Goal: Task Accomplishment & Management: Use online tool/utility

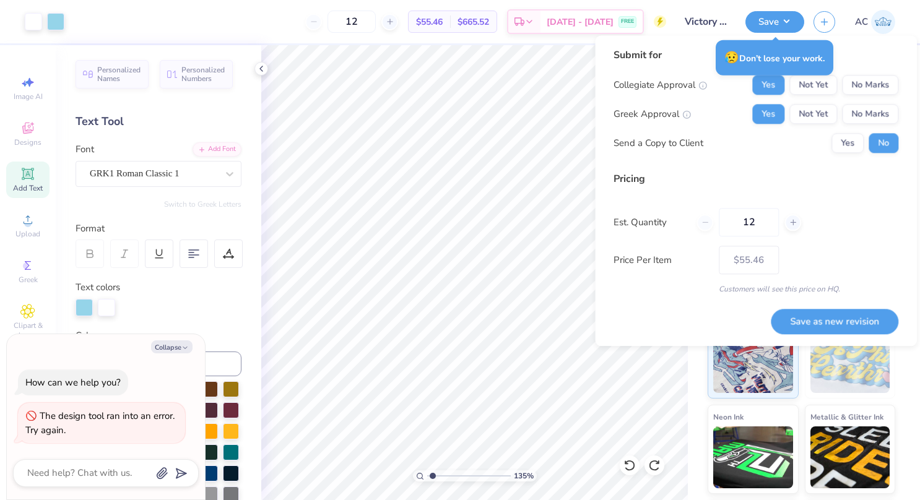
type input "1.35244200031003"
type textarea "x"
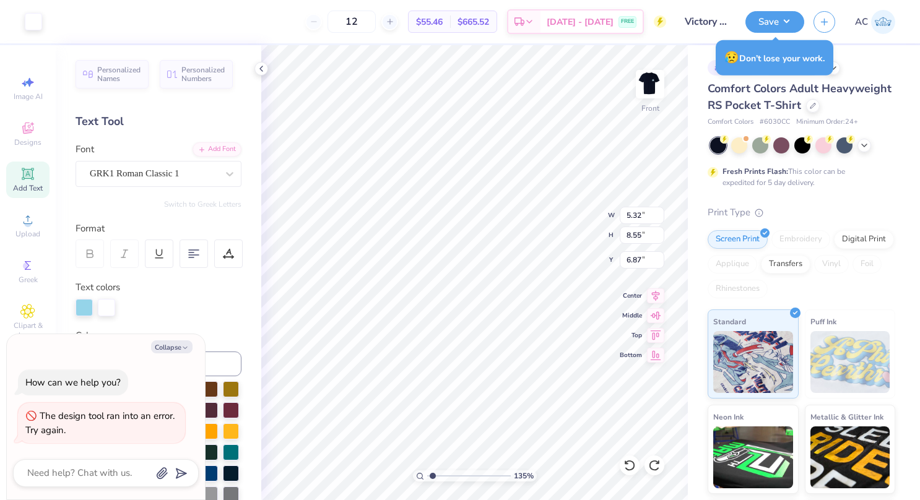
type input "1.35244200031003"
type textarea "x"
type input "1.35244200031003"
type textarea "x"
click at [40, 24] on div at bounding box center [33, 20] width 17 height 17
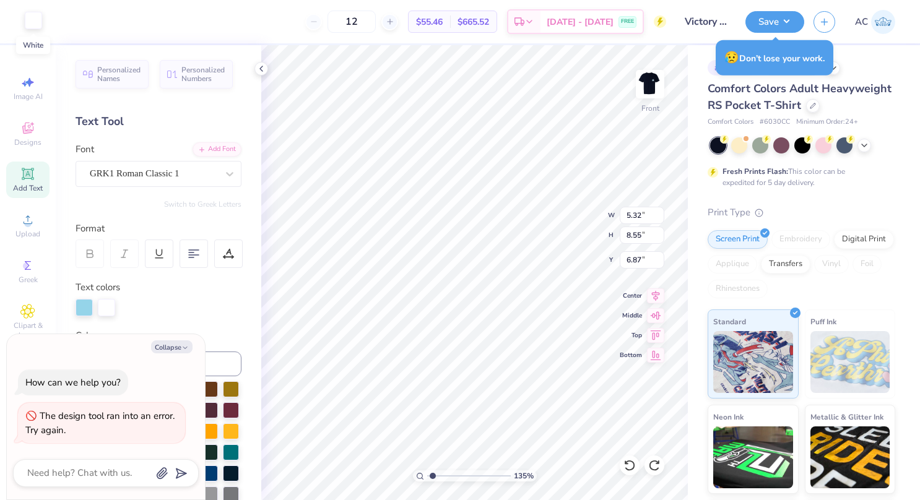
type input "1.35244200031003"
type textarea "x"
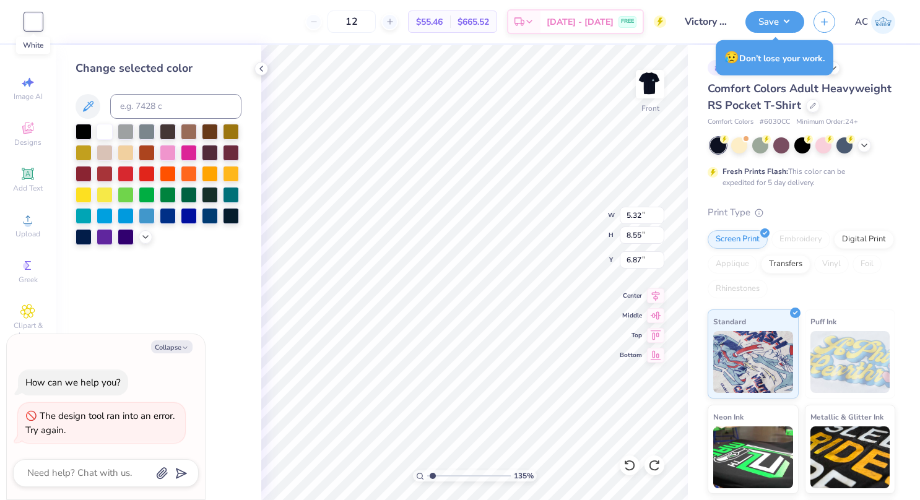
type input "1.35244200031003"
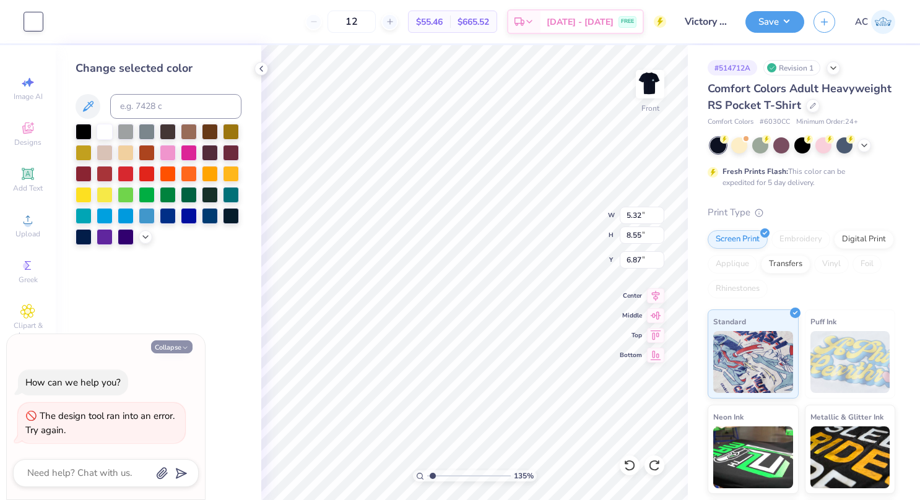
click at [176, 343] on button "Collapse" at bounding box center [171, 346] width 41 height 13
type textarea "x"
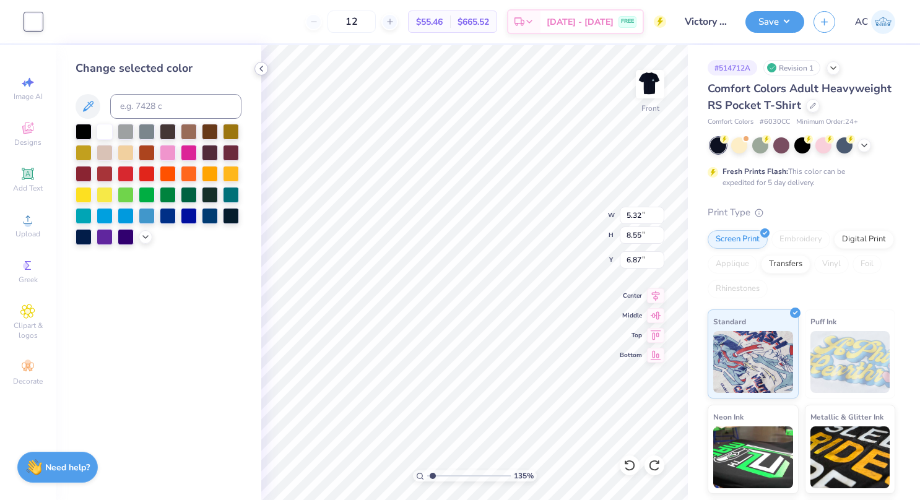
click at [261, 63] on div at bounding box center [261, 69] width 14 height 14
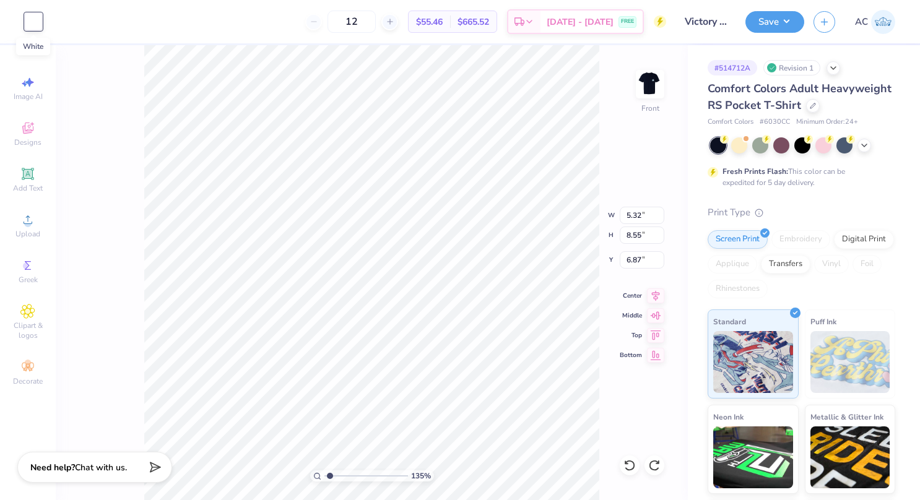
click at [32, 25] on div at bounding box center [33, 21] width 17 height 17
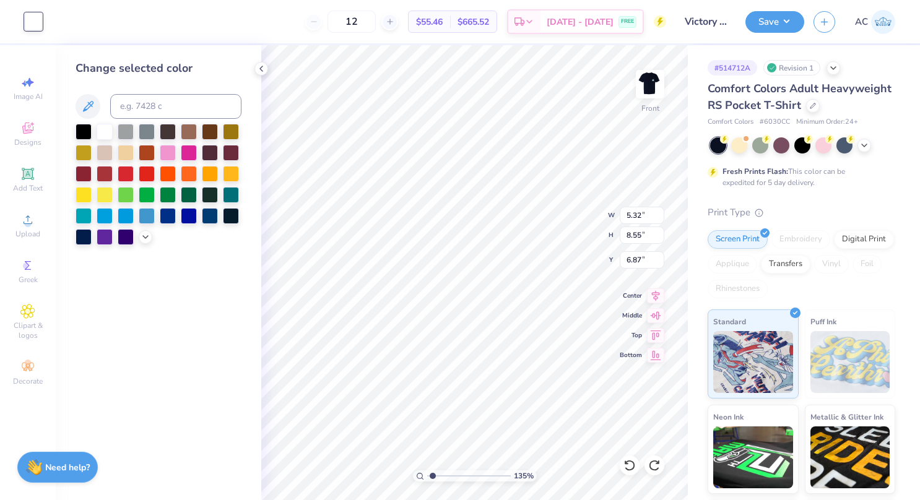
type input "1.35244200031003"
type input "6.88"
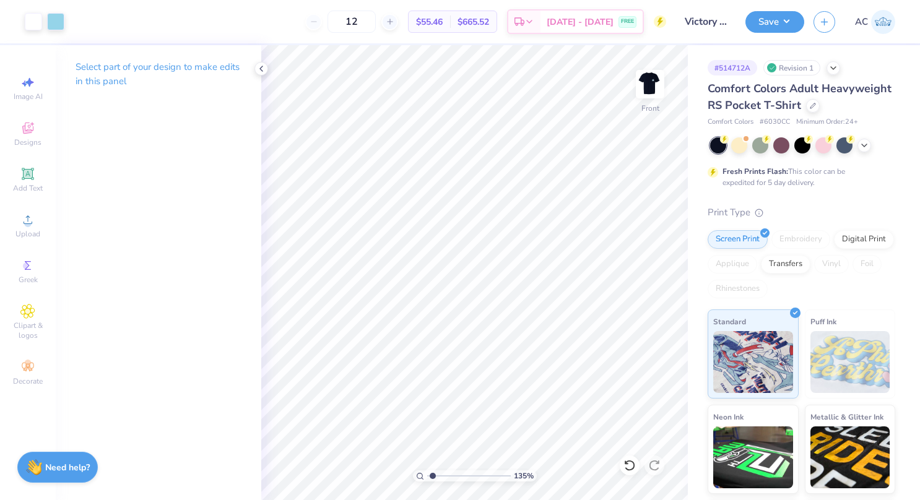
type input "1.35244200031003"
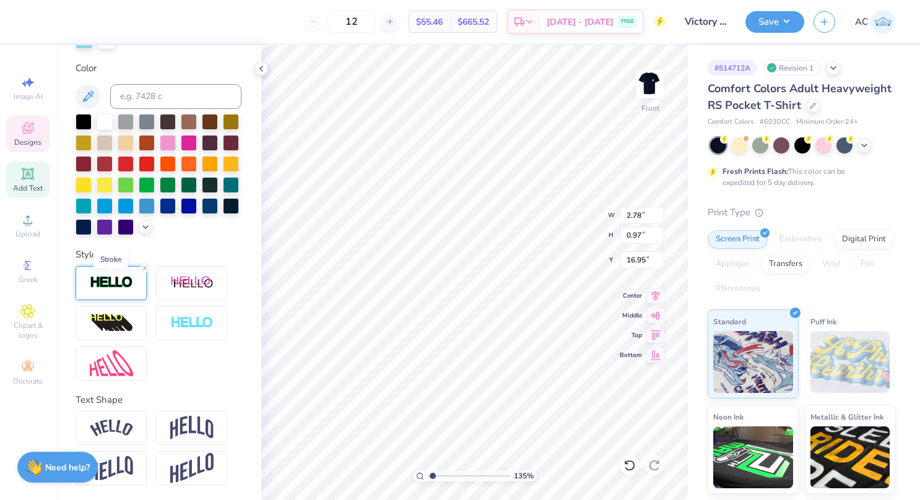
scroll to position [288, 0]
click at [123, 287] on img at bounding box center [111, 282] width 43 height 14
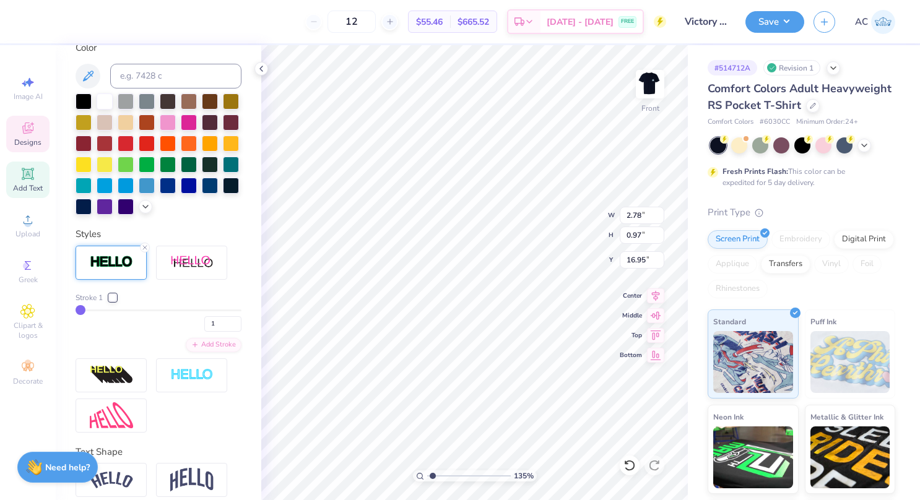
click at [86, 327] on div "Stroke 1 1" at bounding box center [159, 312] width 166 height 40
type input "2"
type input "3"
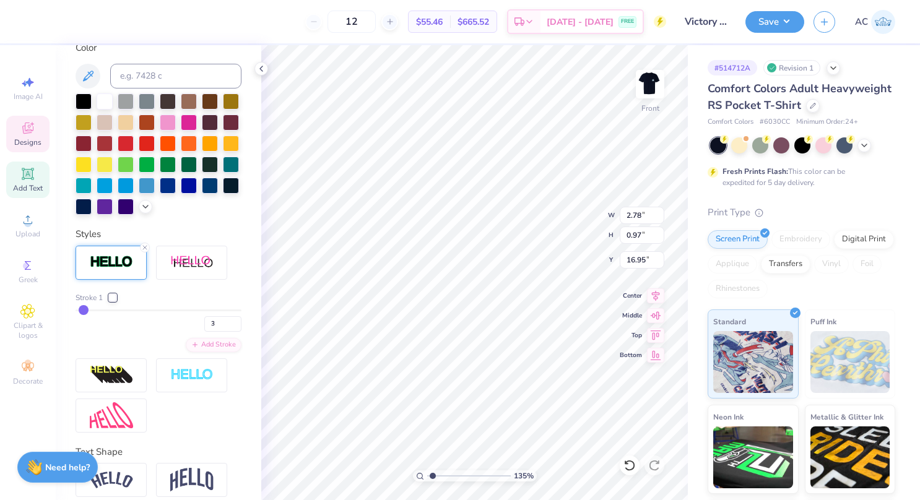
type input "4"
type input "5"
type input "6"
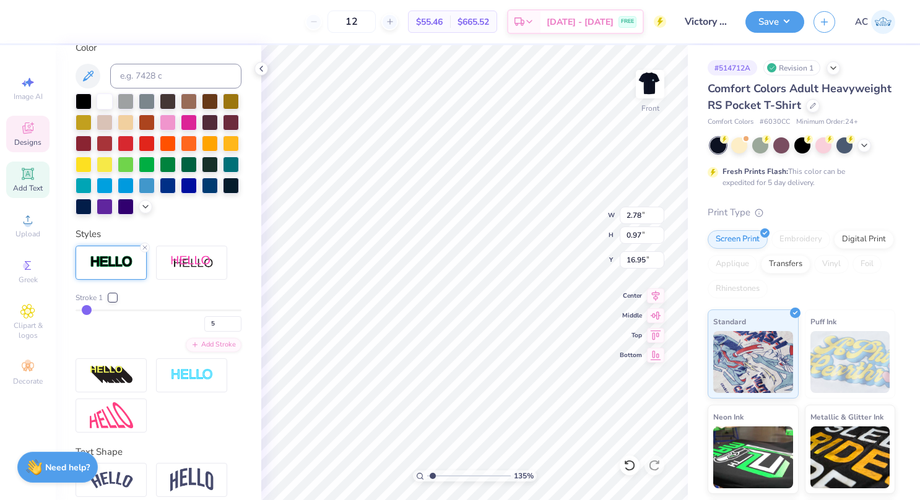
type input "6"
type input "7"
type input "1.35244200031003"
type input "2.87"
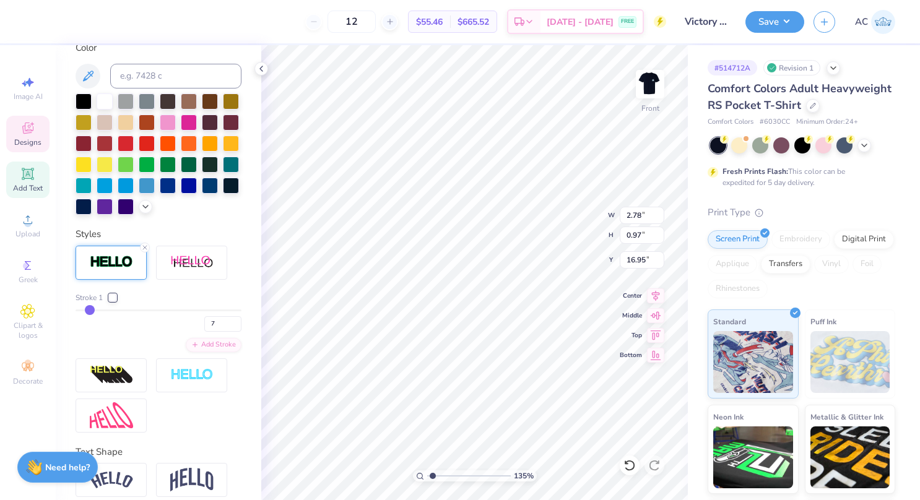
type input "1.06"
type input "16.91"
drag, startPoint x: 79, startPoint y: 330, endPoint x: 117, endPoint y: 333, distance: 37.8
type input "6"
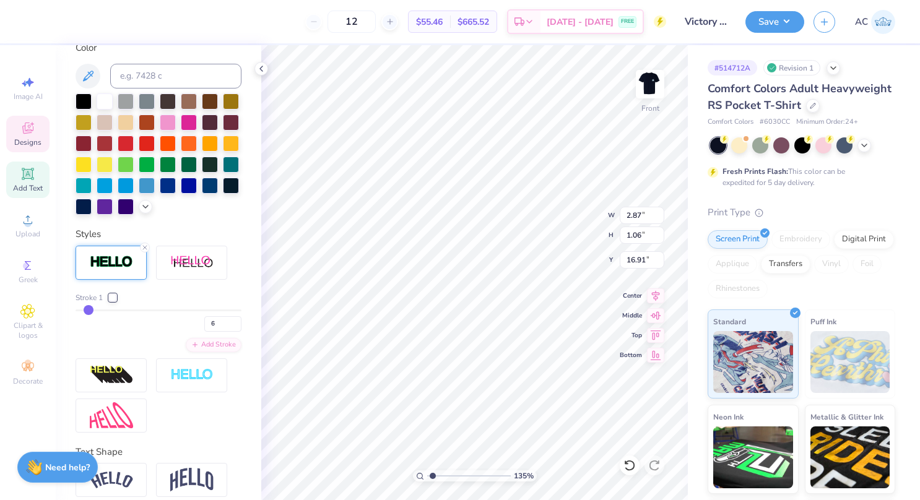
type input "5"
type input "4"
type input "3"
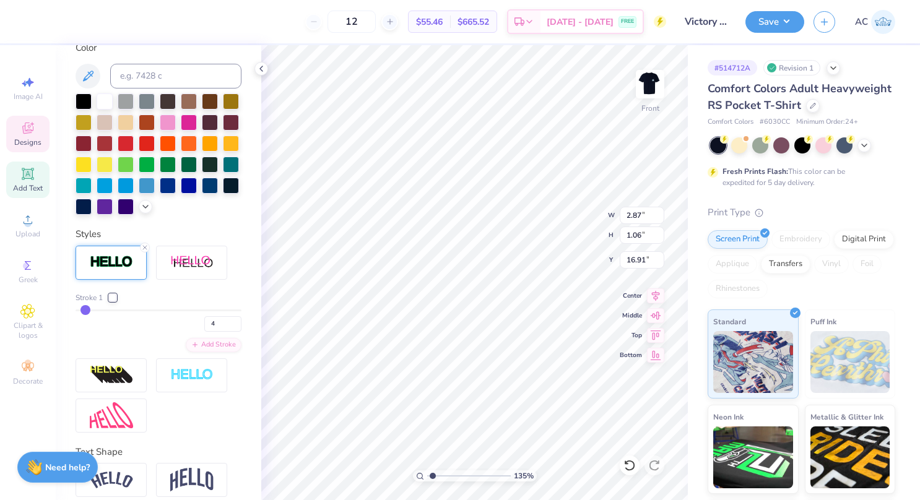
type input "3"
type input "2"
type input "1"
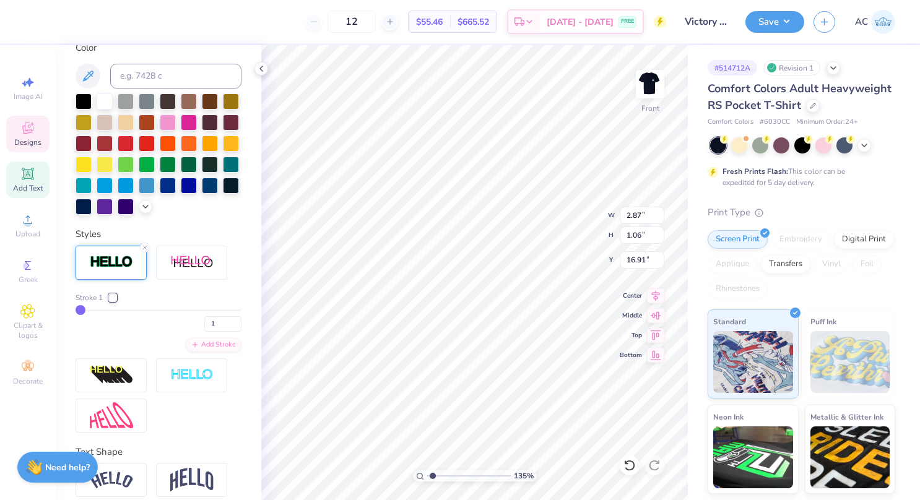
type input "2"
type input "3"
type input "4"
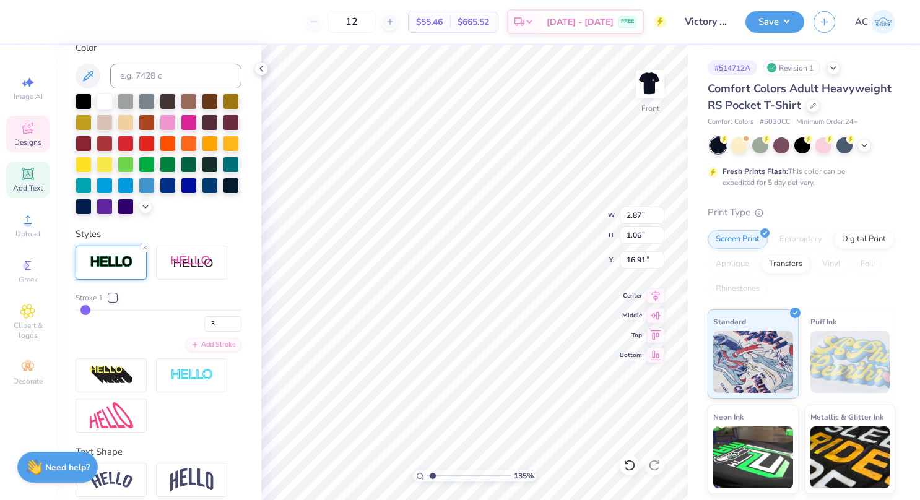
type input "4"
type input "5"
type input "4"
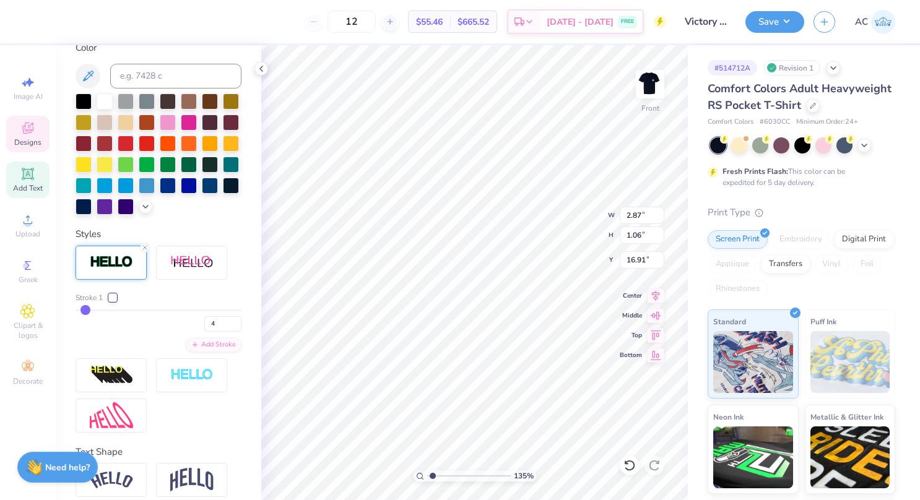
type input "3"
type input "2"
type input "1"
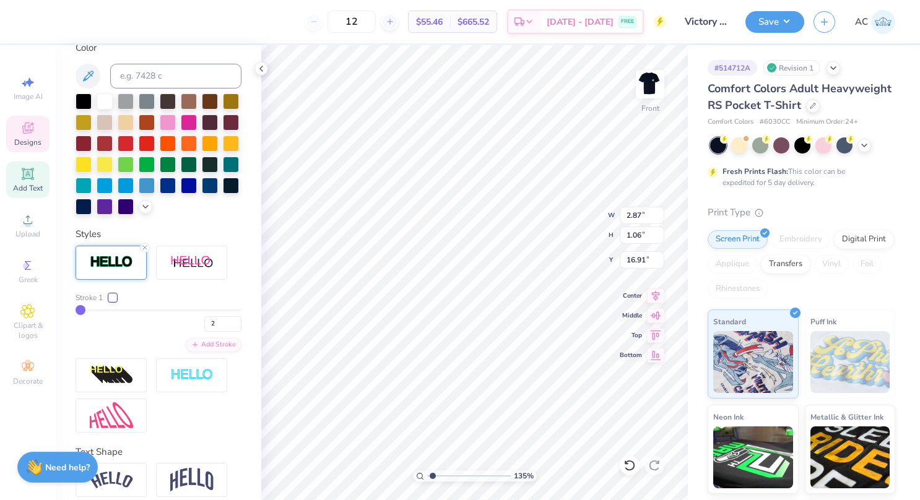
type input "1"
type input "1.35244200031003"
type input "2.78"
type input "0.97"
type input "16.95"
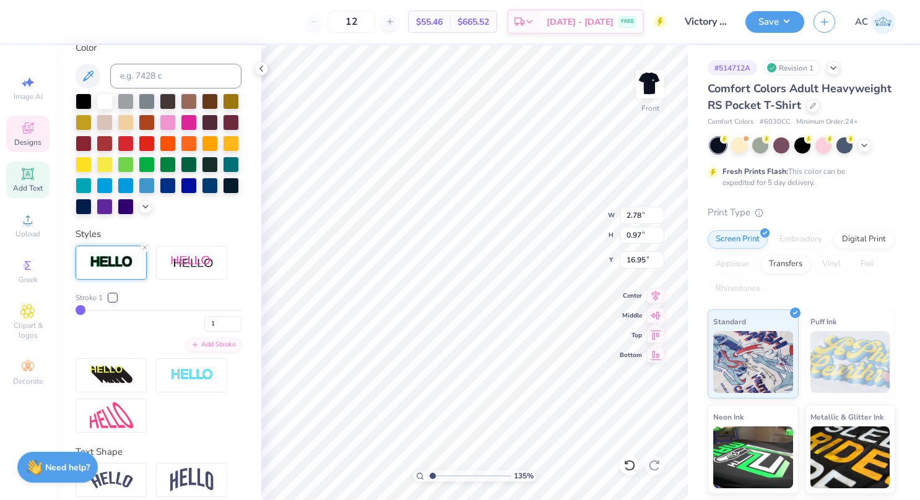
click at [80, 311] on input "range" at bounding box center [159, 310] width 166 height 2
click at [207, 332] on input "1" at bounding box center [222, 323] width 37 height 15
click at [225, 332] on input "2" at bounding box center [222, 323] width 37 height 15
click at [225, 332] on input "3" at bounding box center [222, 323] width 37 height 15
click at [226, 332] on input "4" at bounding box center [222, 323] width 37 height 15
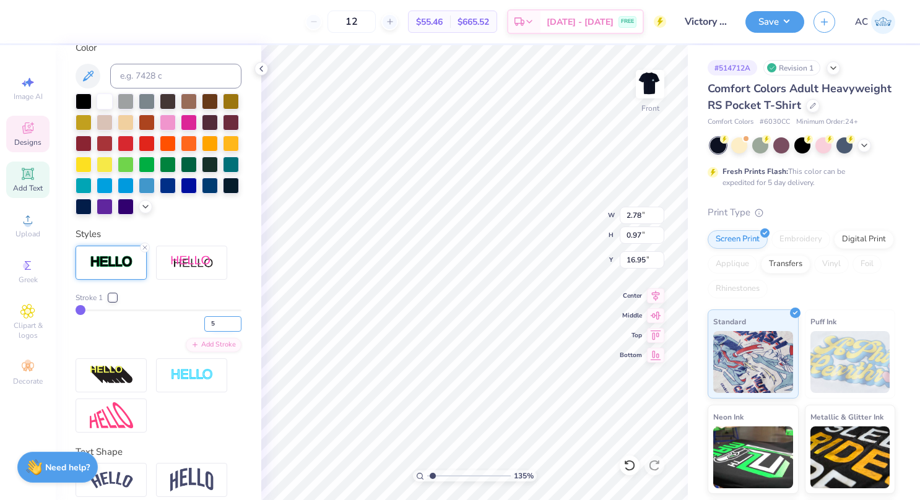
click at [226, 332] on input "5" at bounding box center [222, 323] width 37 height 15
click at [226, 332] on input "6" at bounding box center [222, 323] width 37 height 15
click at [226, 332] on input "7" at bounding box center [222, 323] width 37 height 15
click at [226, 332] on input "8" at bounding box center [222, 323] width 37 height 15
click at [226, 332] on input "9" at bounding box center [222, 323] width 37 height 15
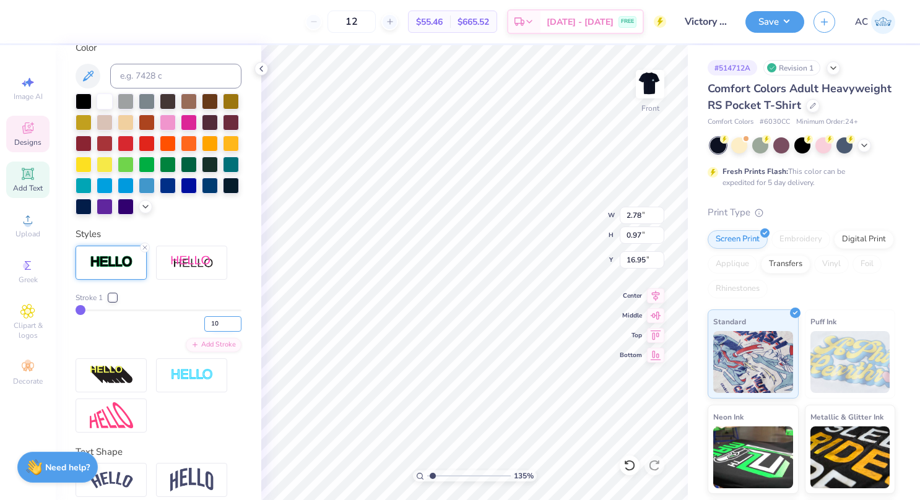
click at [226, 332] on input "10" at bounding box center [222, 323] width 37 height 15
type input "11"
click at [226, 332] on input "11" at bounding box center [222, 323] width 37 height 15
type input "1.35244200031003"
click at [227, 332] on input "10" at bounding box center [222, 323] width 37 height 15
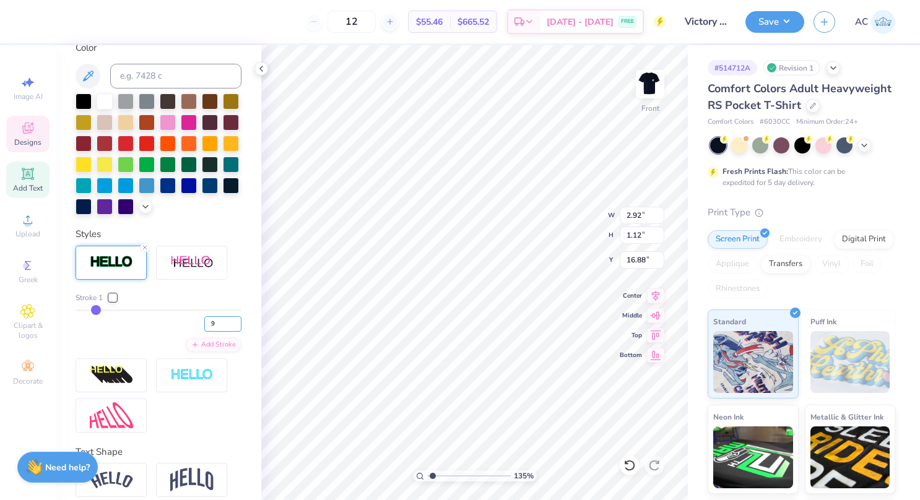
click at [227, 332] on input "9" at bounding box center [222, 323] width 37 height 15
click at [227, 332] on input "8" at bounding box center [222, 323] width 37 height 15
click at [227, 332] on input "7" at bounding box center [222, 323] width 37 height 15
click at [227, 332] on input "6" at bounding box center [222, 323] width 37 height 15
type input "5"
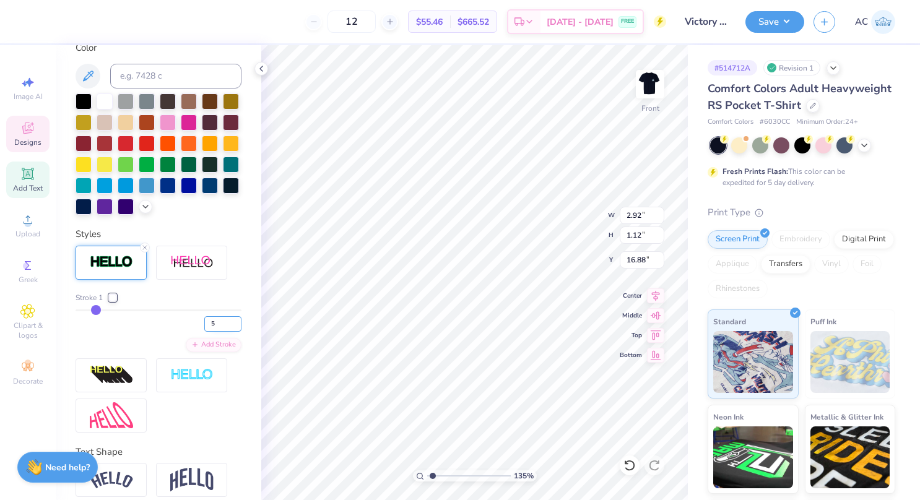
click at [227, 332] on input "5" at bounding box center [222, 323] width 37 height 15
type input "1.35244200031003"
type input "5"
type input "1.35244200031003"
type input "4"
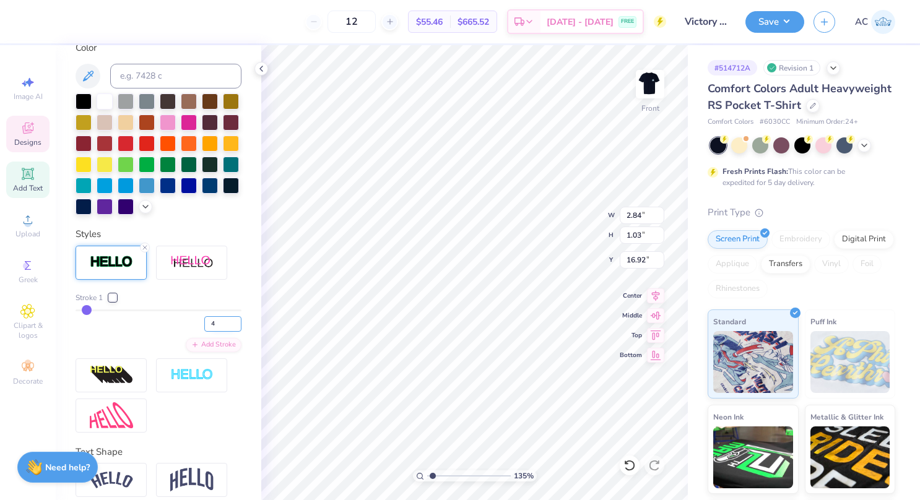
click at [225, 332] on input "4" at bounding box center [222, 323] width 37 height 15
type input "1.35244200031003"
type input "4"
type input "1.35244200031003"
type input "3"
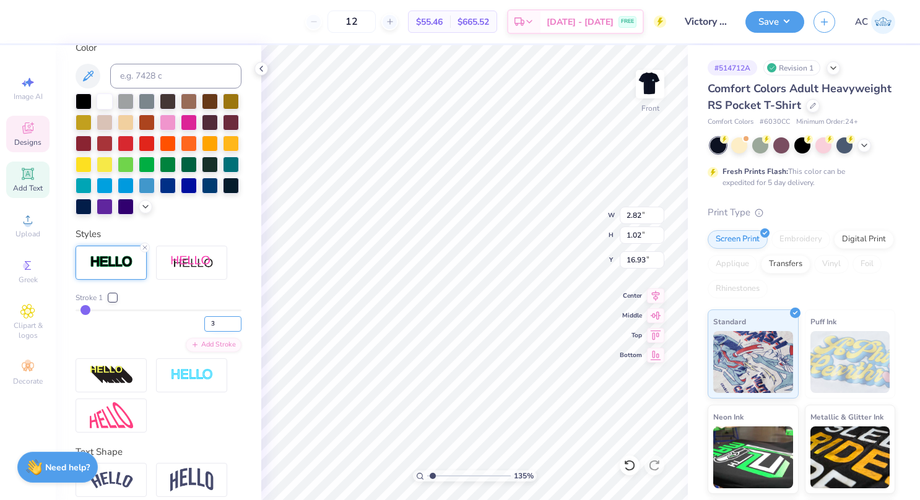
click at [227, 332] on input "3" at bounding box center [222, 323] width 37 height 15
type input "1.35244200031003"
type input "3"
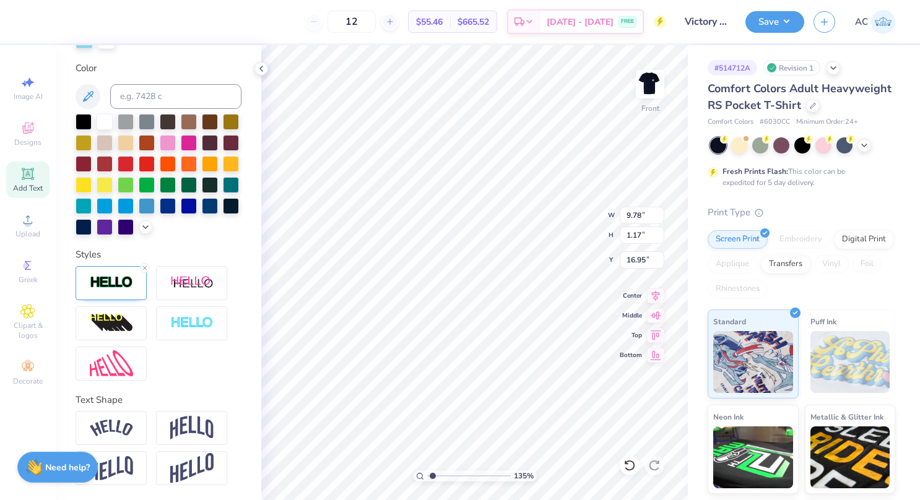
type input "1.35244200031003"
click at [116, 283] on img at bounding box center [111, 282] width 43 height 14
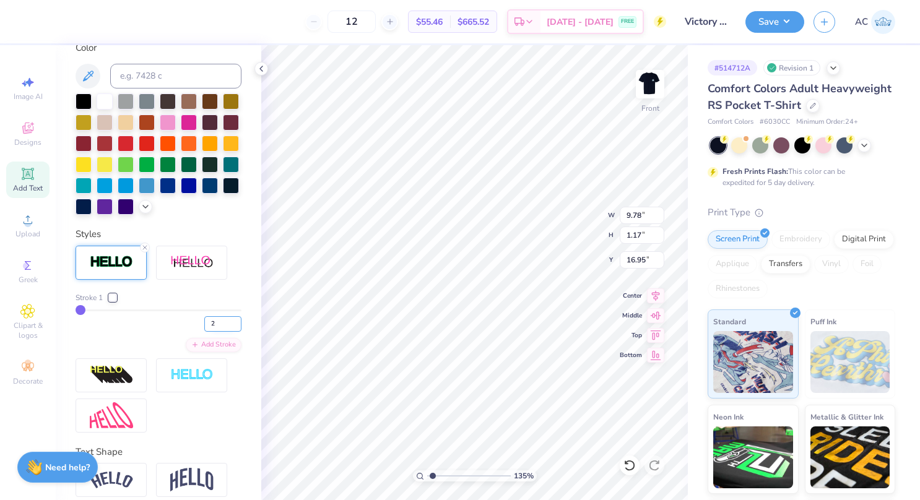
click at [227, 332] on input "2" at bounding box center [222, 323] width 37 height 15
type input "3"
click at [227, 332] on input "3" at bounding box center [222, 323] width 37 height 15
type input "1.35244200031003"
type input "3"
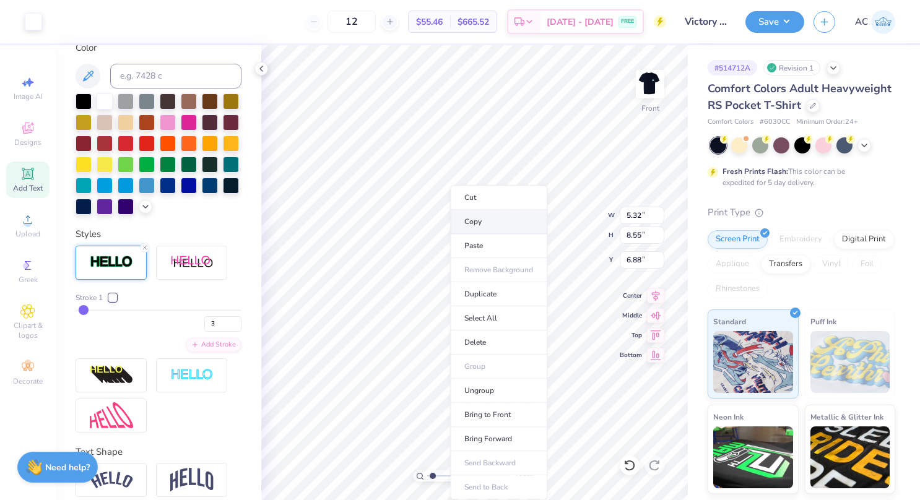
click at [483, 219] on li "Copy" at bounding box center [498, 222] width 97 height 24
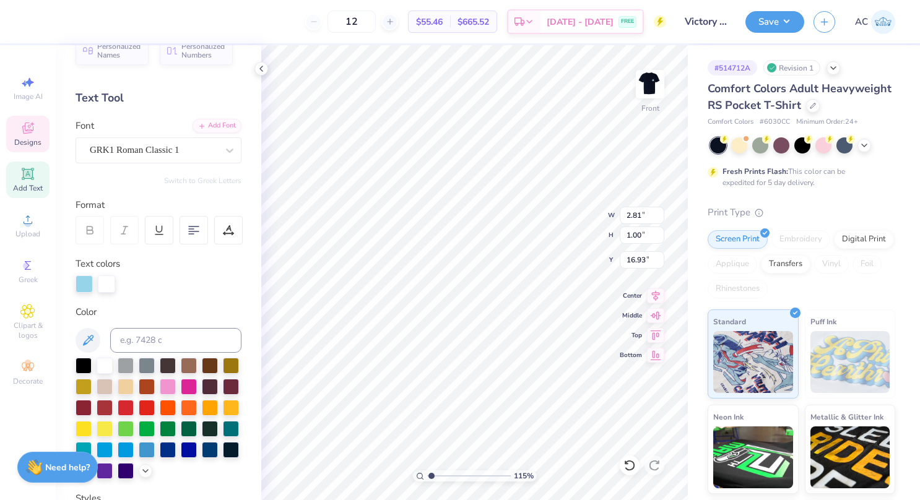
scroll to position [20, 0]
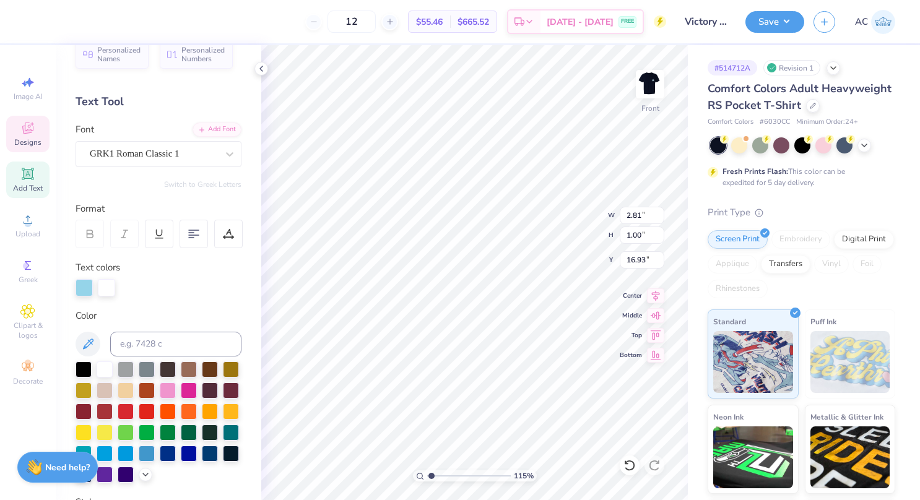
type input "1.15235577470909"
type input "9.81"
type input "1.21"
type input "1.15235577470909"
type input "2.81"
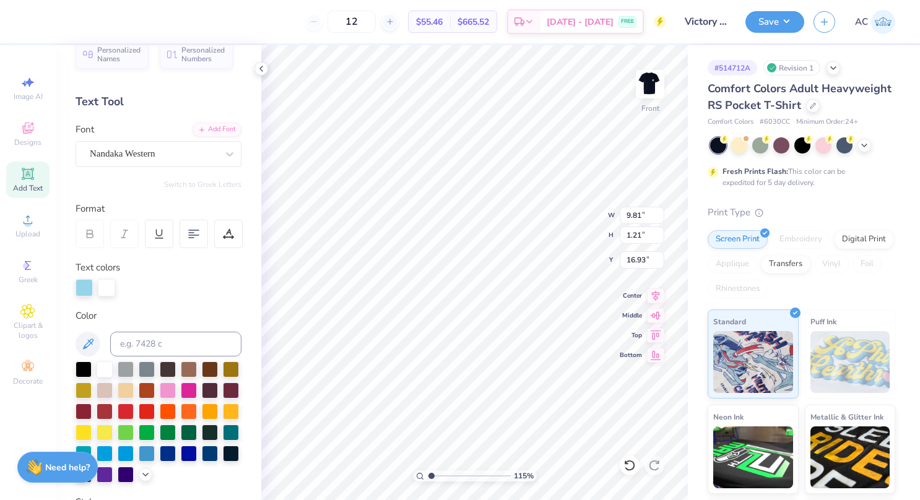
type input "1.00"
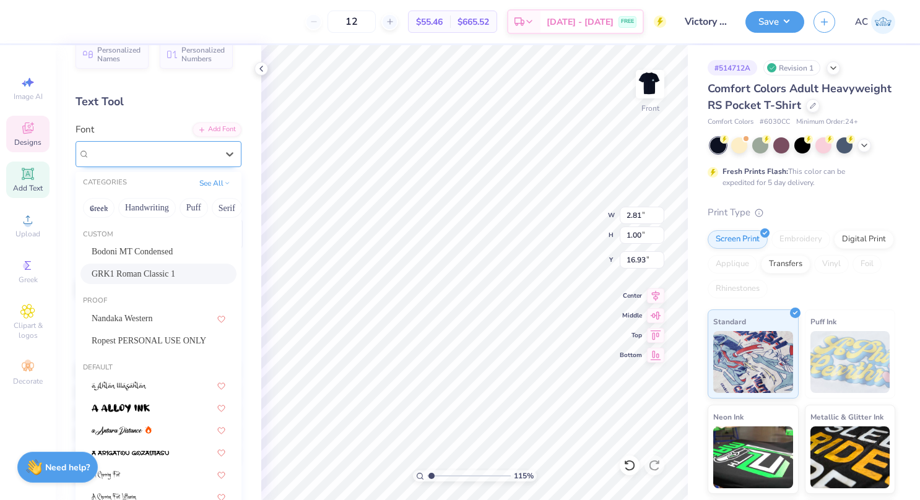
click at [168, 152] on div "GRK1 Roman Classic 1" at bounding box center [153, 153] width 130 height 19
click at [145, 259] on div "Bodoni MT Condensed" at bounding box center [158, 251] width 156 height 20
click at [130, 248] on div "Personalized Names Personalized Numbers Text Tool Add Font Font option Bodoni M…" at bounding box center [158, 272] width 205 height 455
type input "1.15235577470909"
type input "1.39"
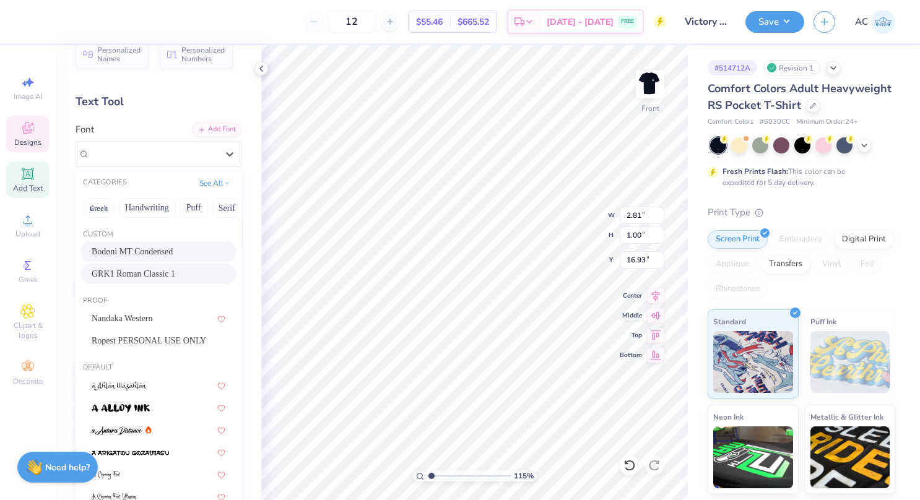
type input "0.87"
type input "17.00"
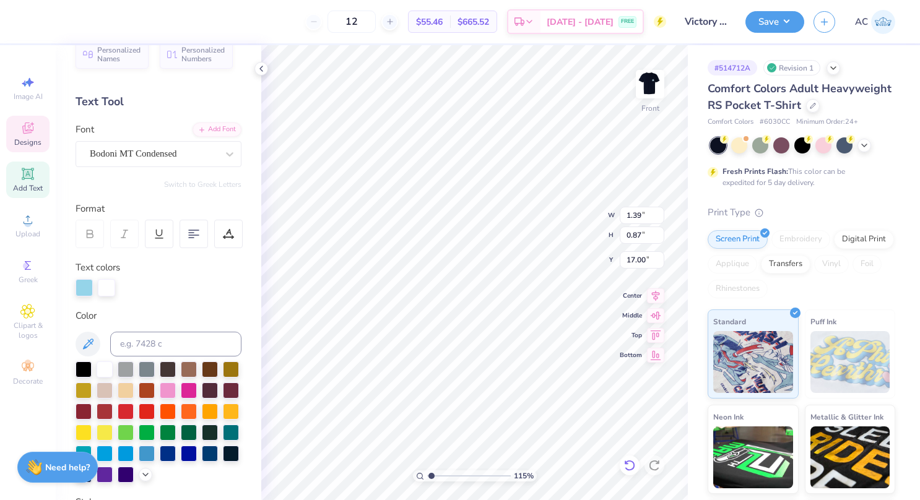
click at [632, 460] on icon at bounding box center [629, 465] width 12 height 12
type input "1.15235577470909"
type input "2.81"
type input "1.00"
type input "16.93"
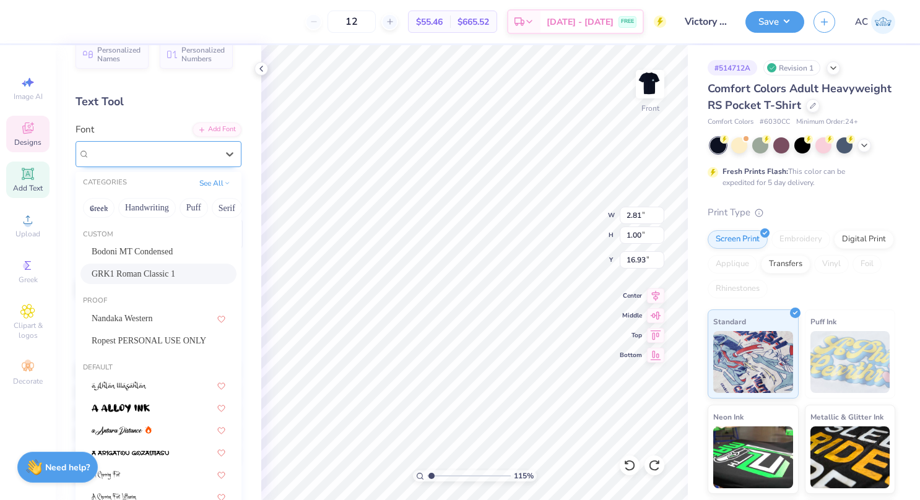
click at [168, 161] on div at bounding box center [153, 153] width 127 height 17
click at [145, 320] on span "Nandaka Western" at bounding box center [122, 318] width 61 height 13
type input "1.15235577470909"
type input "2.33"
type input "1.06"
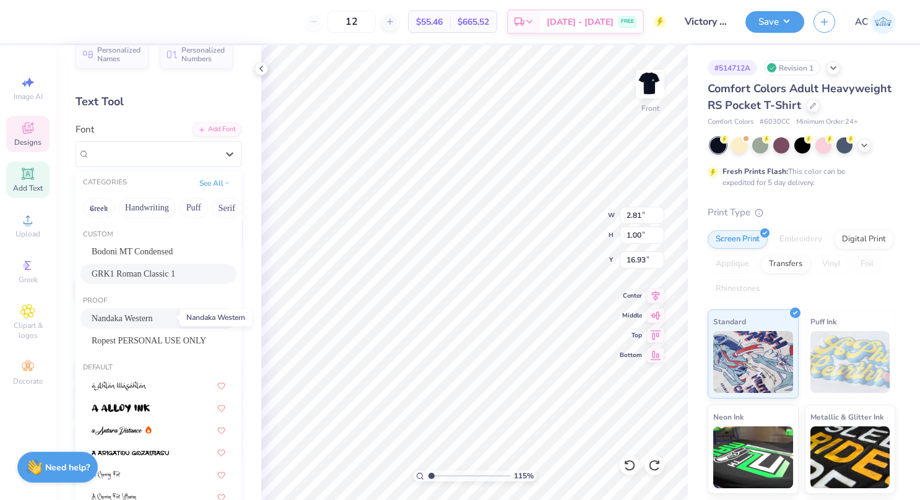
type input "16.91"
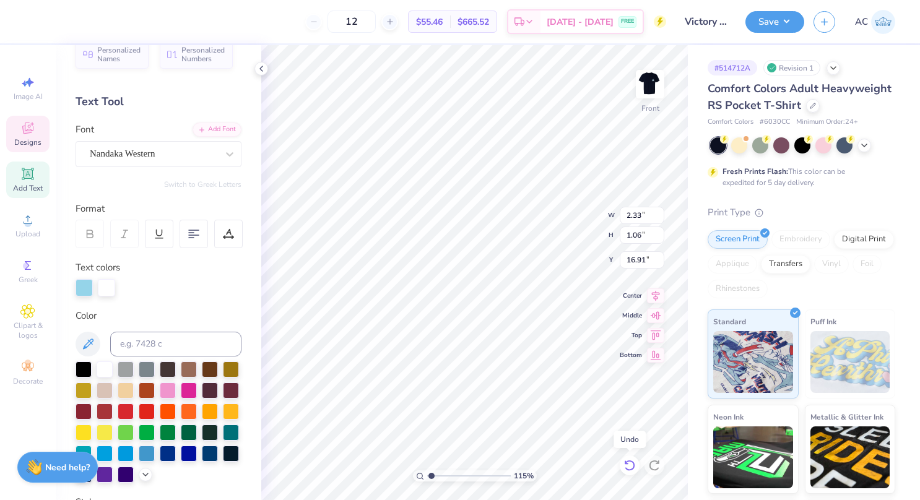
click at [623, 460] on icon at bounding box center [629, 465] width 12 height 12
type input "1.15235577470909"
type input "2.81"
type input "1.00"
type input "16.93"
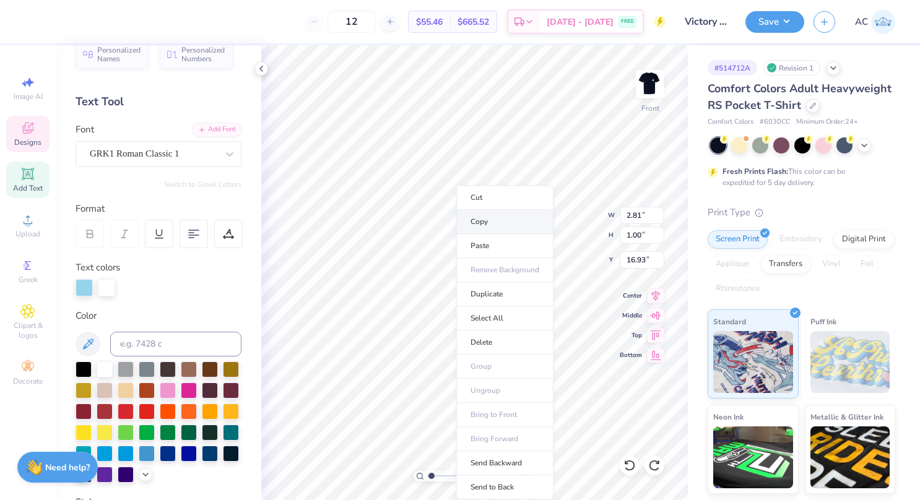
click at [489, 215] on li "Copy" at bounding box center [504, 222] width 97 height 24
type input "1.15235577470909"
type input "5.32"
type input "8.55"
type input "6.88"
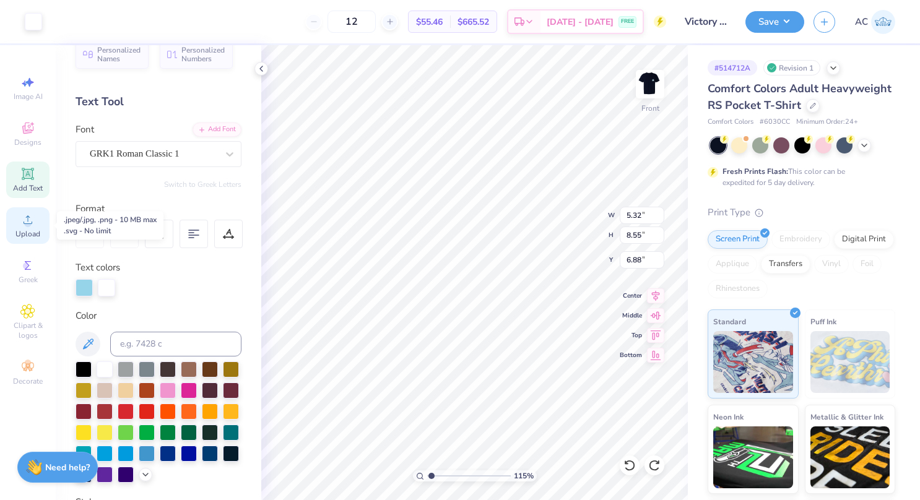
click at [32, 220] on icon at bounding box center [27, 219] width 15 height 15
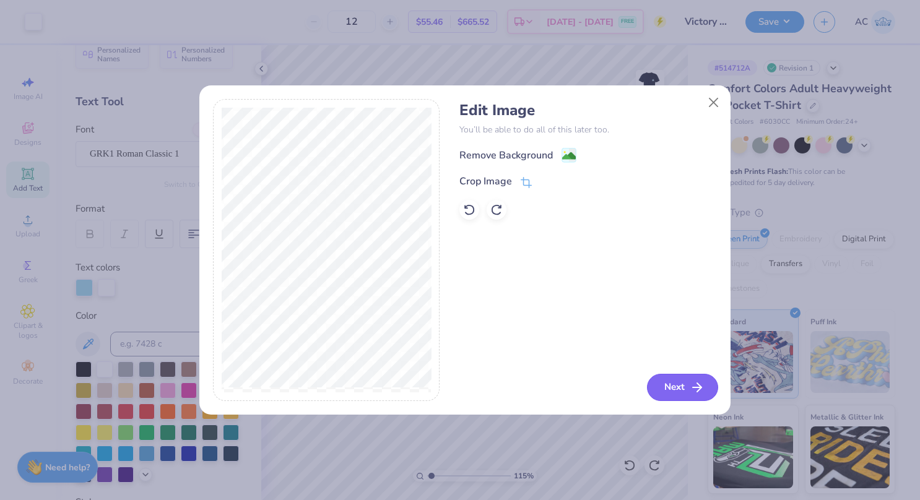
click at [672, 376] on button "Next" at bounding box center [682, 387] width 71 height 27
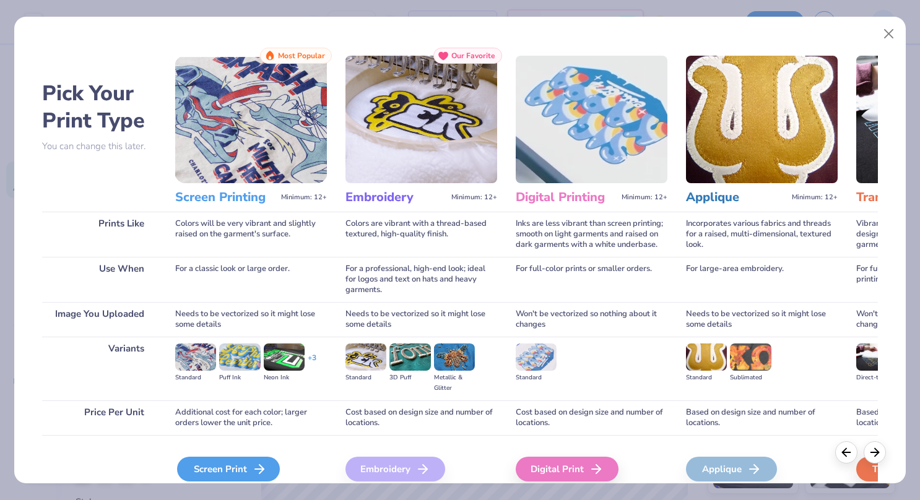
drag, startPoint x: 237, startPoint y: 455, endPoint x: 234, endPoint y: 477, distance: 21.3
click at [234, 477] on div "Screen Print We'll vectorize your image." at bounding box center [251, 468] width 152 height 66
click at [234, 477] on div "Screen Print" at bounding box center [228, 469] width 103 height 25
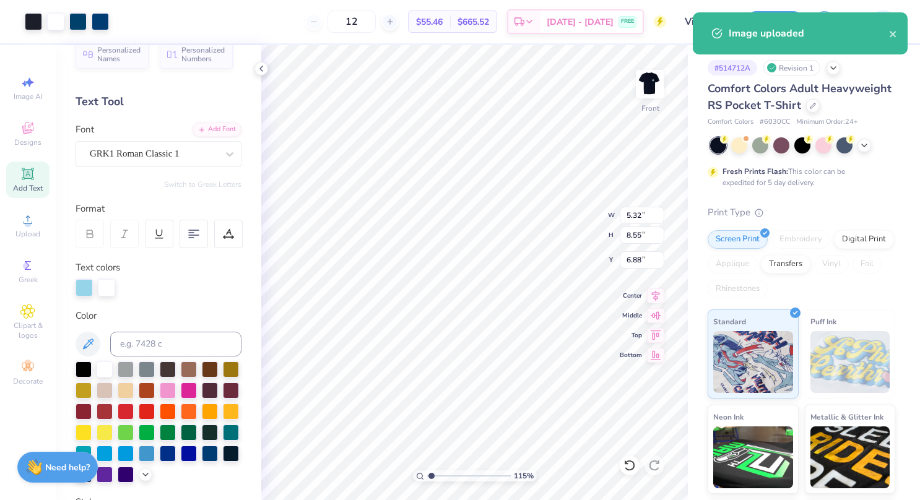
type input "1.15235577470909"
type input "12.00"
type input "18.00"
type input "5.25"
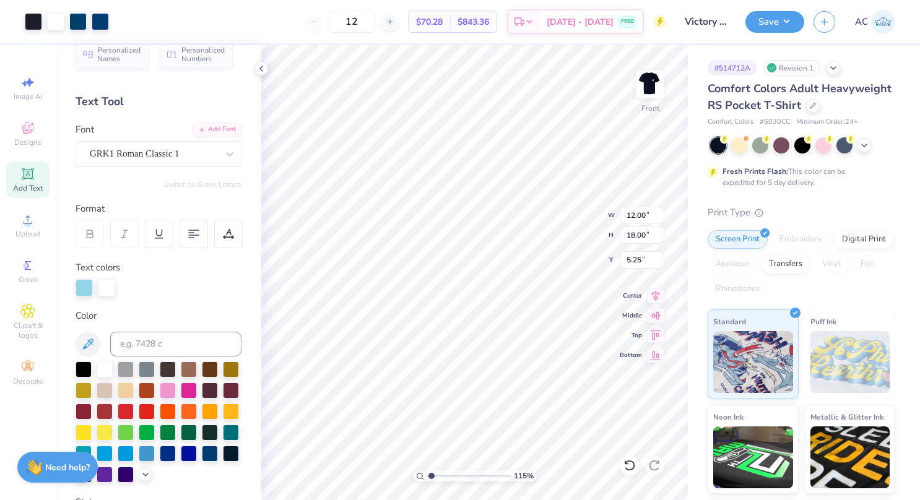
type input "1.15235577470909"
type input "5.32"
type input "8.55"
type input "6.88"
type input "1.15235577470909"
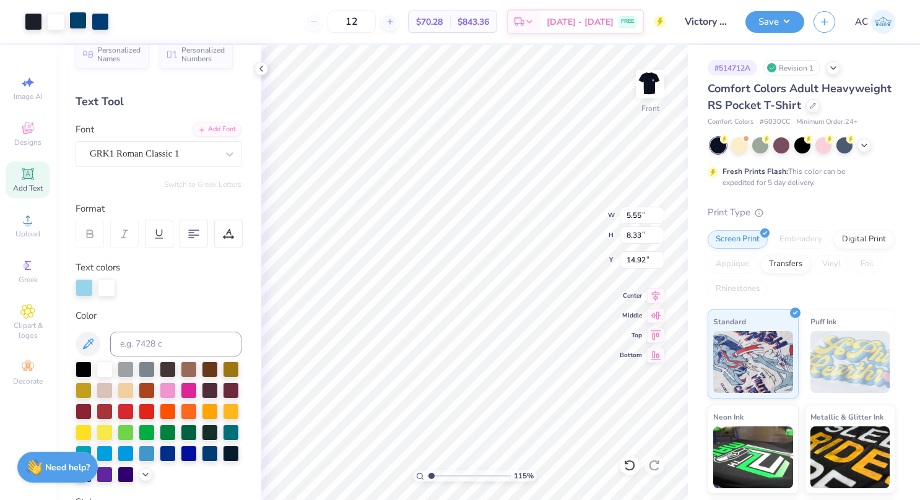
type input "6.88"
click at [77, 21] on div at bounding box center [77, 20] width 17 height 17
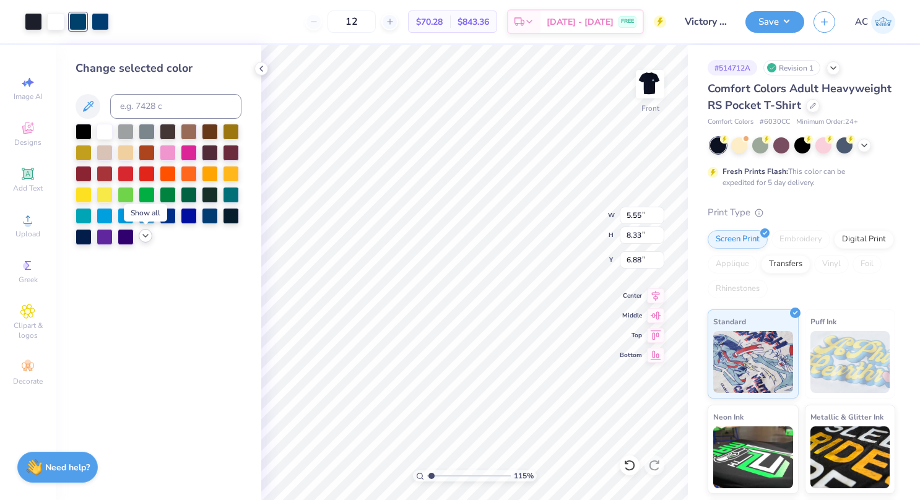
click at [146, 236] on polyline at bounding box center [145, 236] width 5 height 2
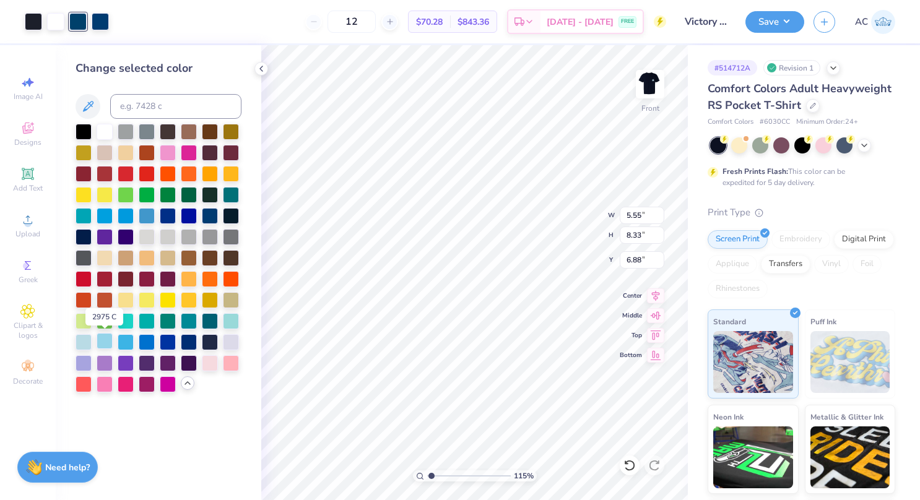
click at [100, 342] on div at bounding box center [105, 341] width 16 height 16
click at [106, 18] on div at bounding box center [100, 20] width 17 height 17
click at [108, 338] on div at bounding box center [105, 341] width 16 height 16
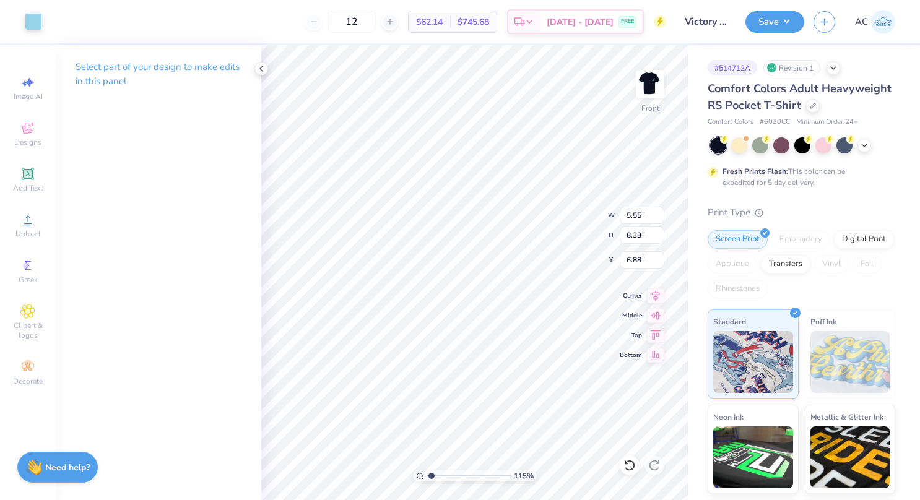
type input "1.15235577470909"
type input "2.15"
type input "2.48"
type input "7.68"
type input "1.15235577470909"
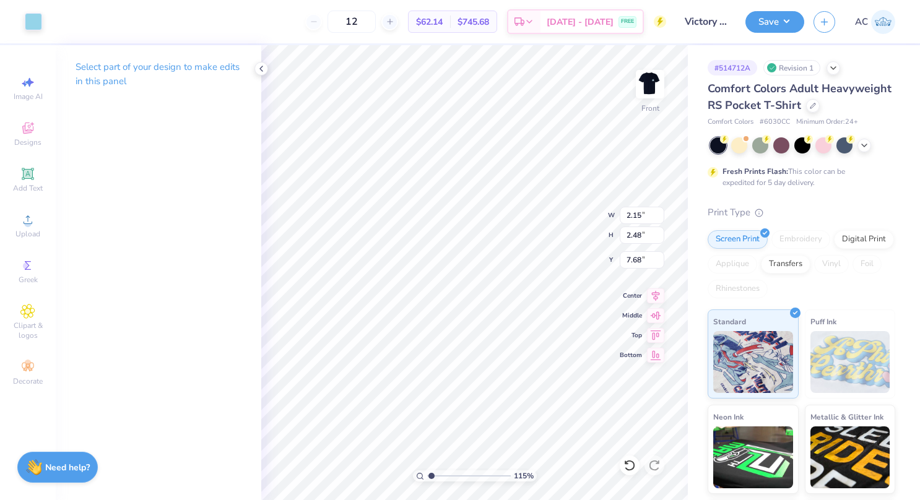
type input "5.55"
type input "8.33"
type input "6.88"
type input "1.15235577470909"
type input "7.01"
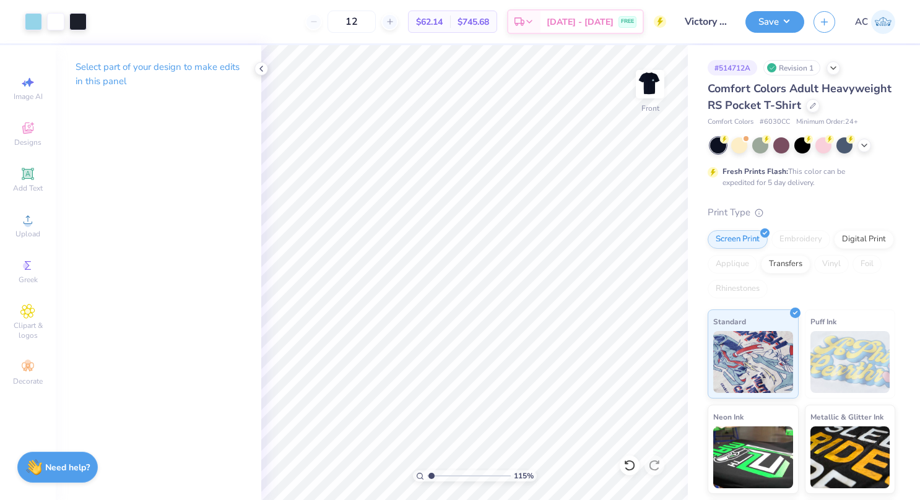
type input "1.15235577470909"
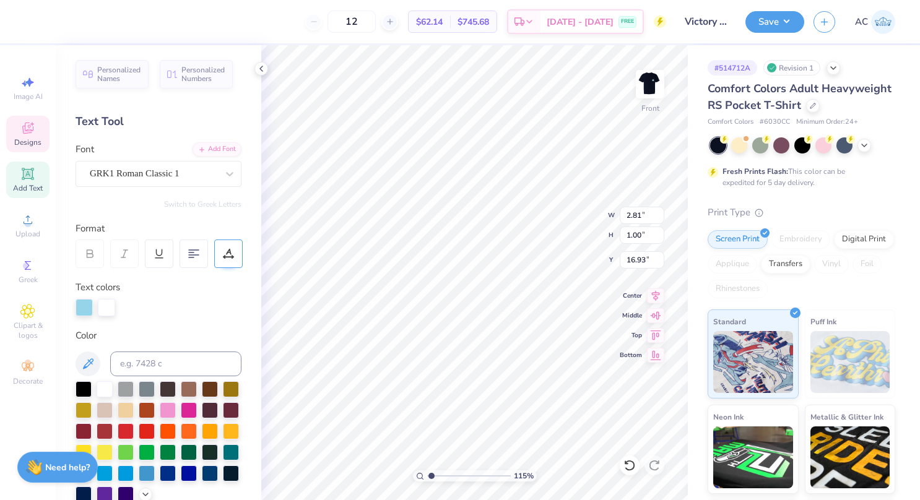
click at [233, 254] on icon at bounding box center [228, 253] width 11 height 11
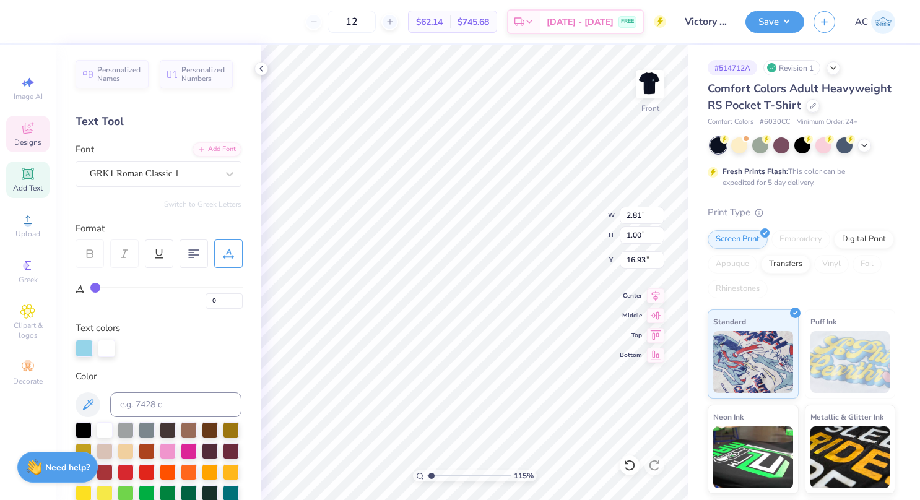
type input "2"
type input "3"
type input "4"
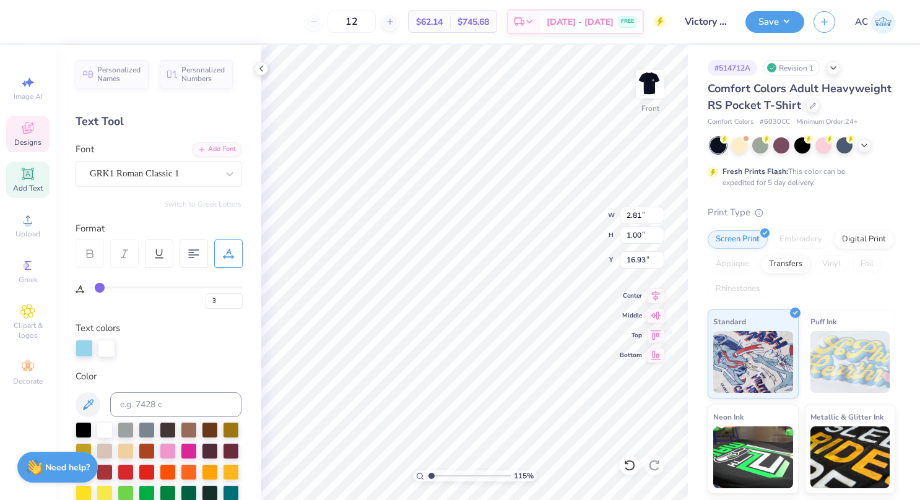
type input "4"
type input "5"
type input "6"
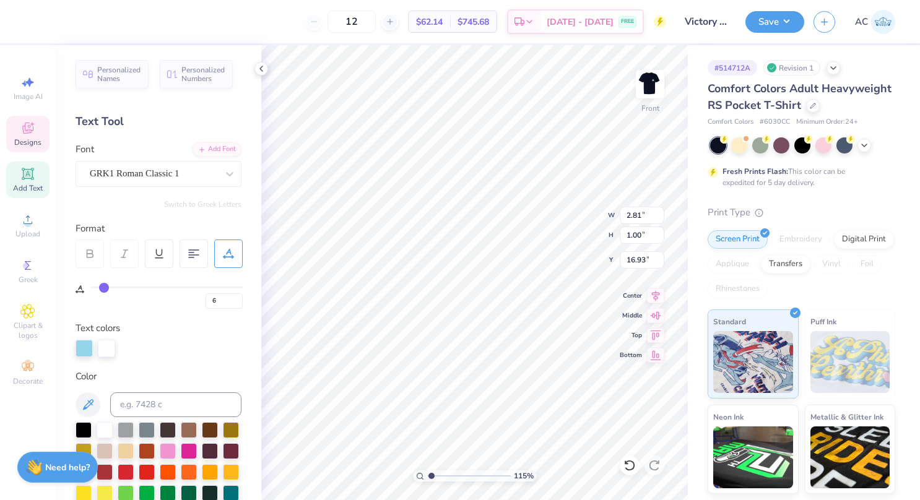
type input "7"
type input "8"
type input "1.15235577470909"
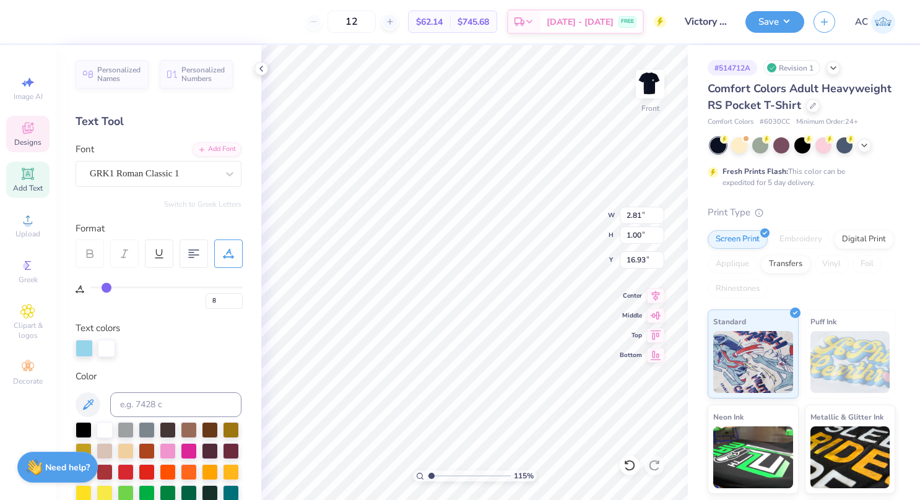
drag, startPoint x: 98, startPoint y: 284, endPoint x: 105, endPoint y: 285, distance: 7.5
type input "7"
click at [105, 287] on input "range" at bounding box center [166, 288] width 152 height 2
type input "1.15235577470909"
type input "7"
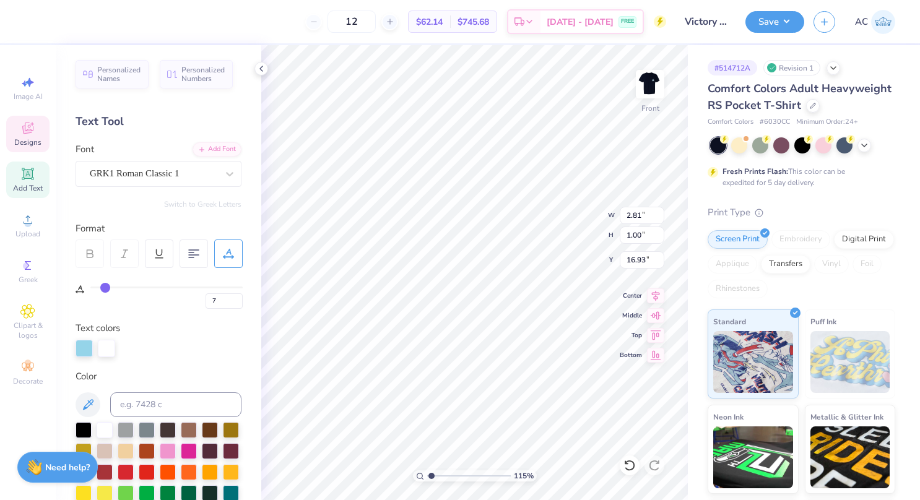
type input "1.15235577470909"
type input "3.02"
type input "1.15235577470909"
type input "2.99"
type input "6"
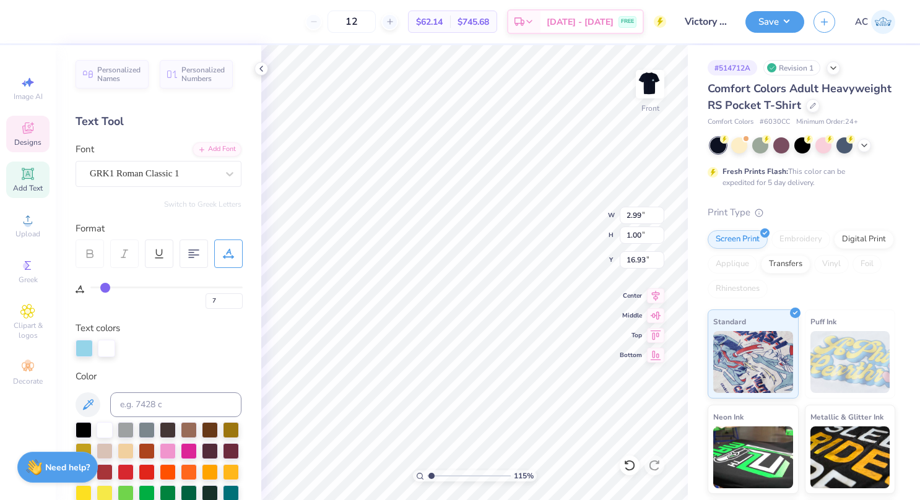
type input "6"
type input "5"
type input "1.15235577470909"
type input "6"
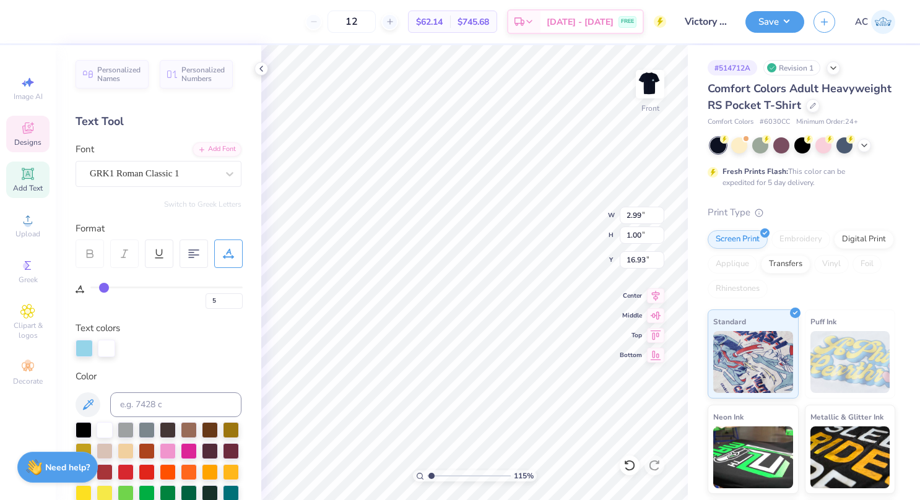
click at [103, 287] on input "range" at bounding box center [166, 288] width 152 height 2
type input "1.15235577470909"
type input "6"
type input "1.15235577470909"
type input "2.94"
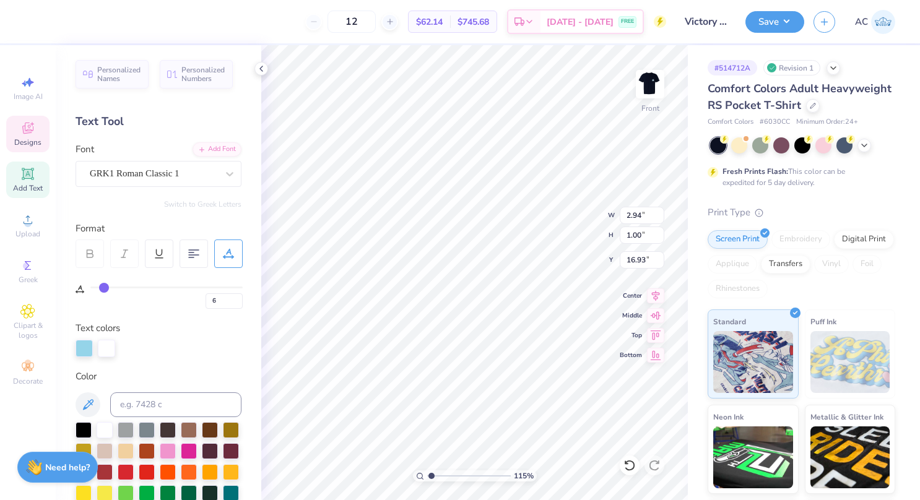
type input "1.15235577470909"
drag, startPoint x: 103, startPoint y: 286, endPoint x: 97, endPoint y: 285, distance: 6.3
type input "1"
click at [97, 287] on input "range" at bounding box center [166, 288] width 152 height 2
type input "1.15235577470909"
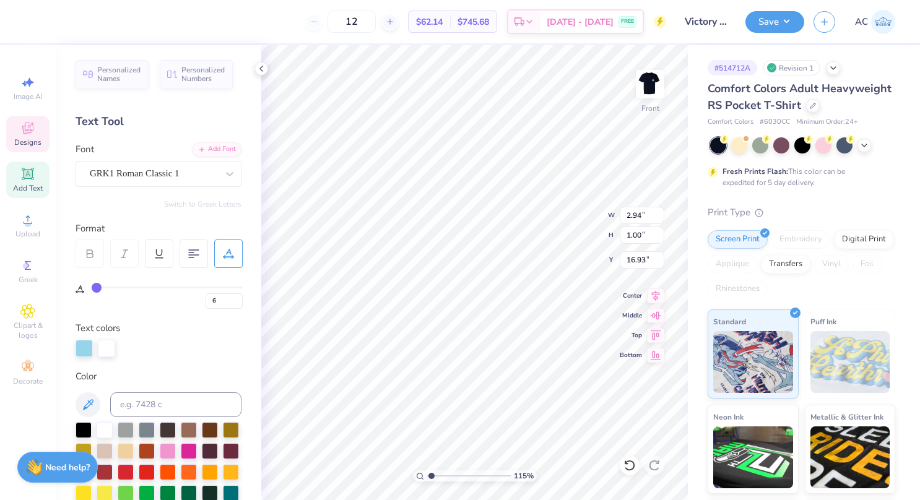
type input "1"
type input "1.15235577470909"
type input "2.96"
type input "1"
click at [427, 472] on input "range" at bounding box center [469, 475] width 84 height 11
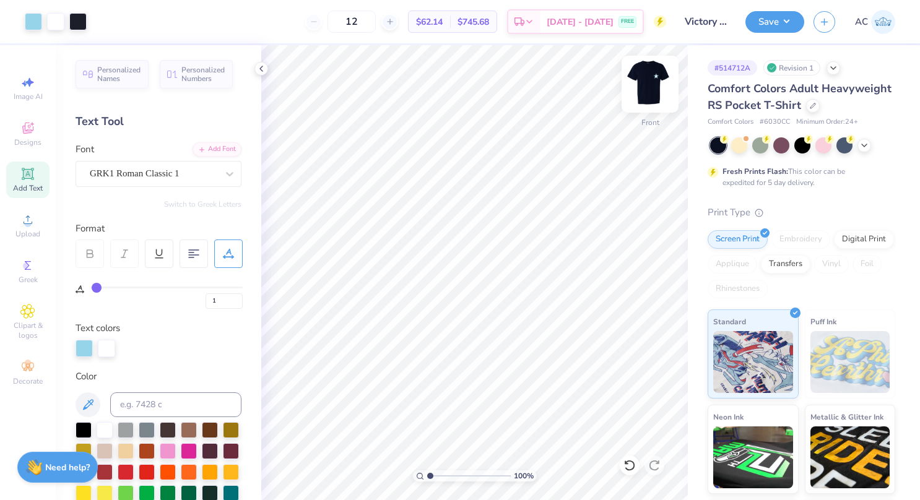
click at [655, 80] on img at bounding box center [650, 84] width 50 height 50
click at [657, 76] on img at bounding box center [650, 84] width 50 height 50
click at [567, 19] on span "[DATE] - [DATE]" at bounding box center [579, 23] width 67 height 13
click at [26, 231] on span "Upload" at bounding box center [27, 234] width 25 height 10
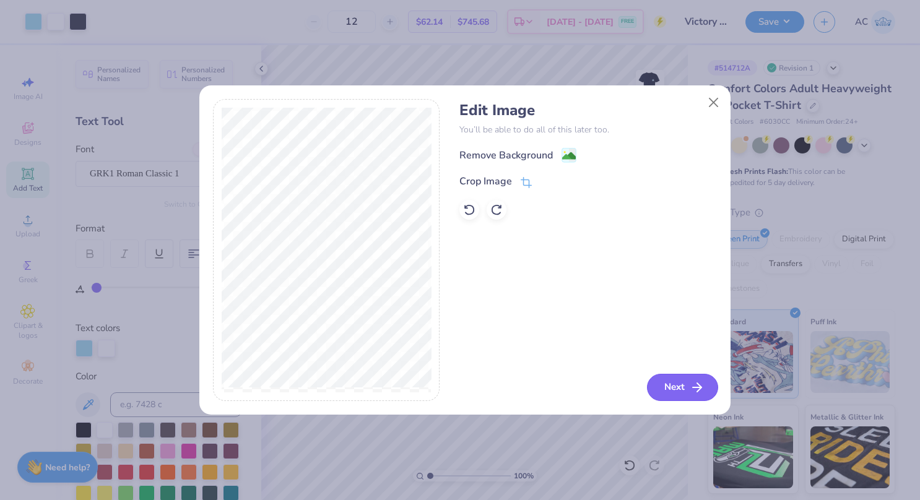
click at [669, 382] on button "Next" at bounding box center [682, 387] width 71 height 27
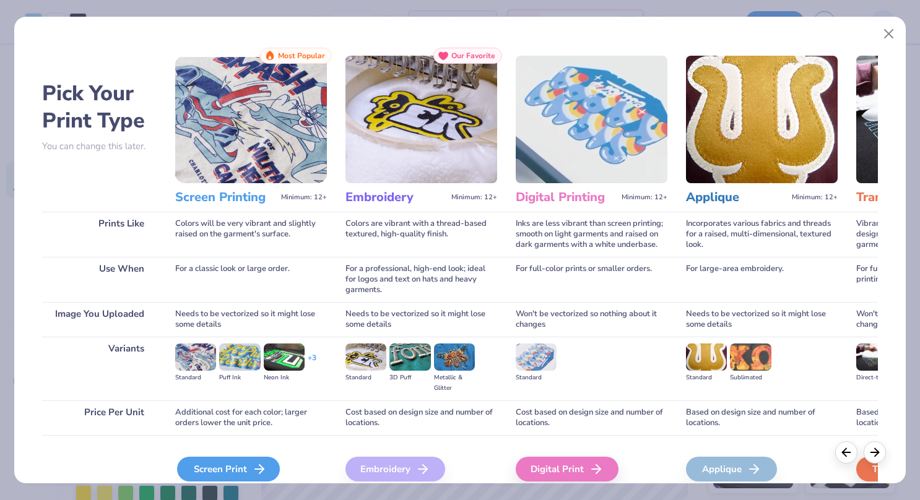
click at [237, 462] on div "Screen Print" at bounding box center [228, 469] width 103 height 25
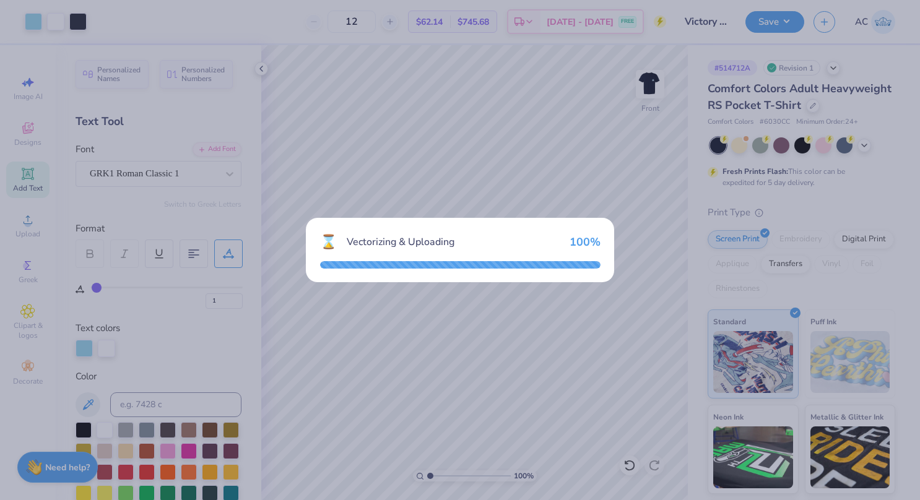
click at [551, 323] on div "⌛ Vectorizing & Uploading 100 %" at bounding box center [460, 250] width 920 height 500
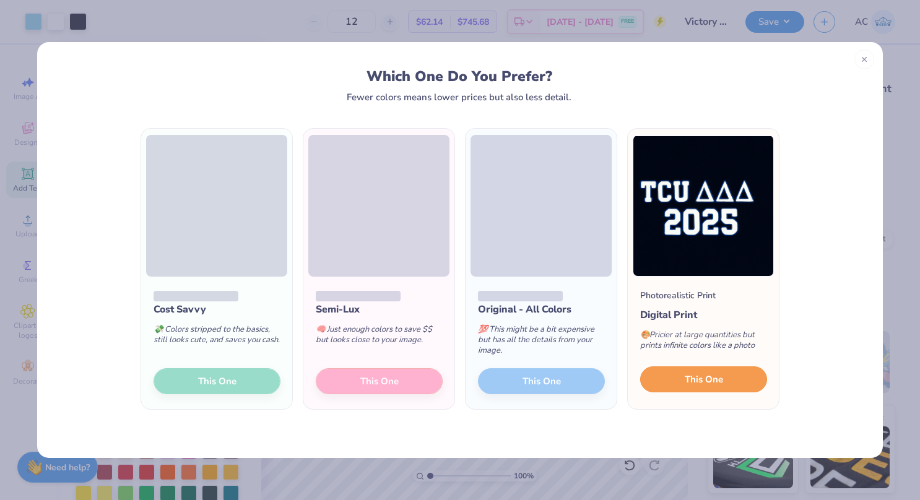
click at [694, 374] on span "This One" at bounding box center [703, 380] width 38 height 14
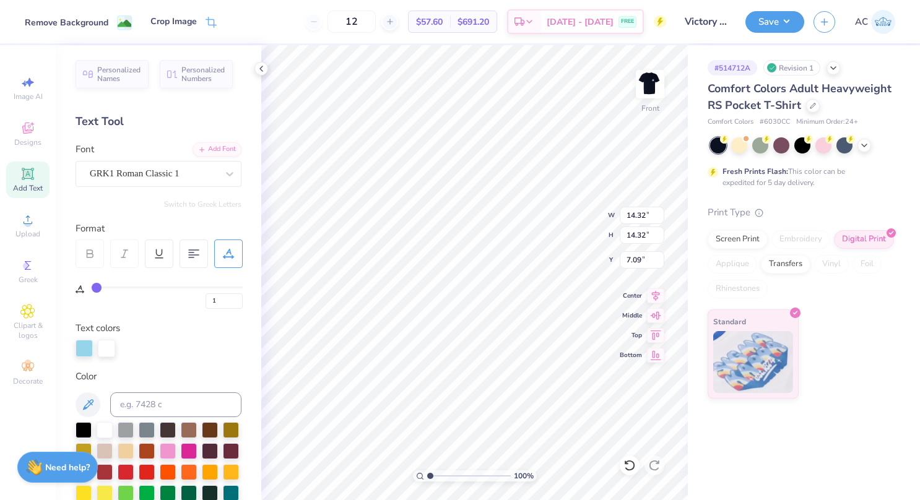
click at [105, 22] on div "Remove Background" at bounding box center [67, 22] width 84 height 13
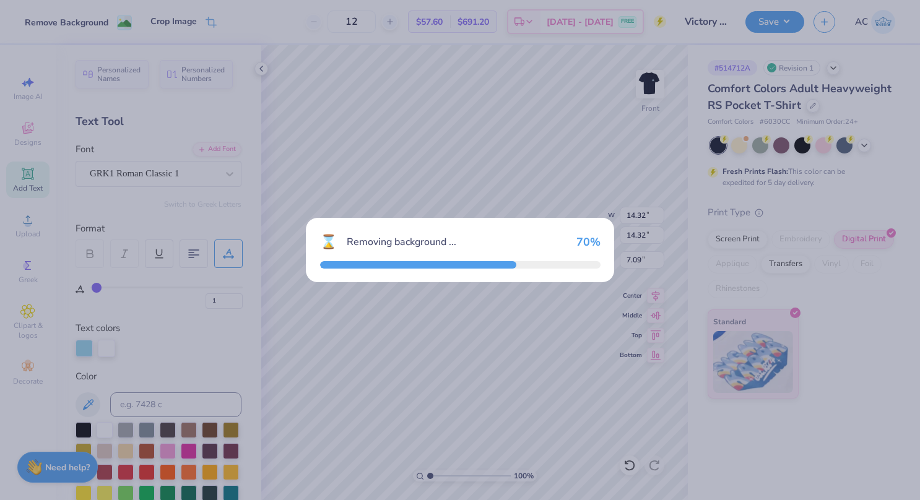
click at [105, 22] on div "⌛ Removing background ... 70 %" at bounding box center [460, 250] width 920 height 500
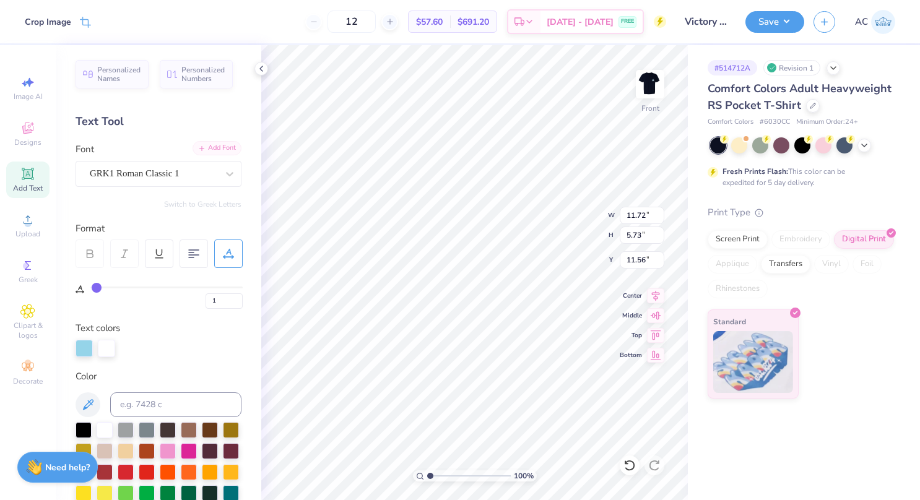
type input "20.96"
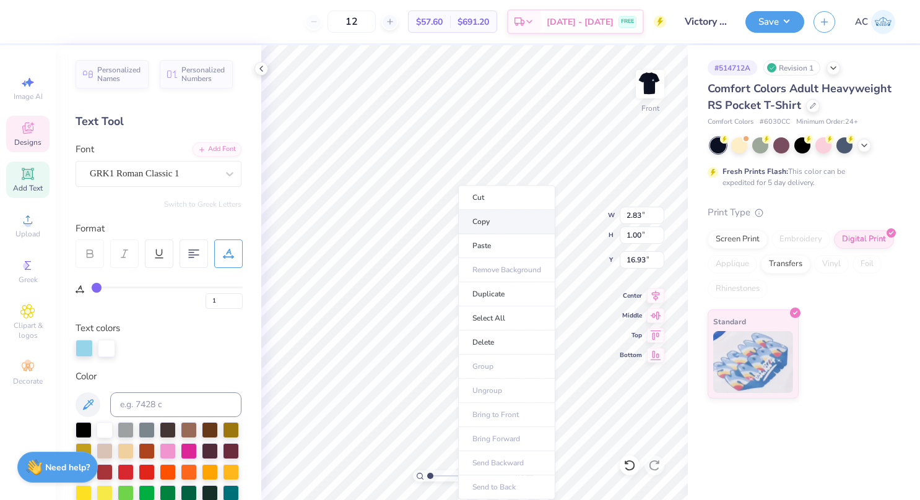
click at [487, 217] on li "Copy" at bounding box center [506, 222] width 97 height 24
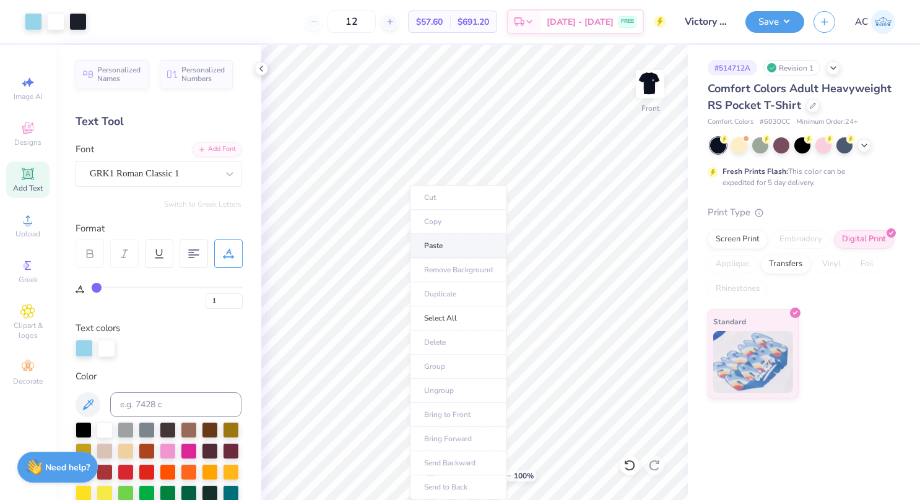
click at [460, 236] on li "Paste" at bounding box center [458, 246] width 97 height 24
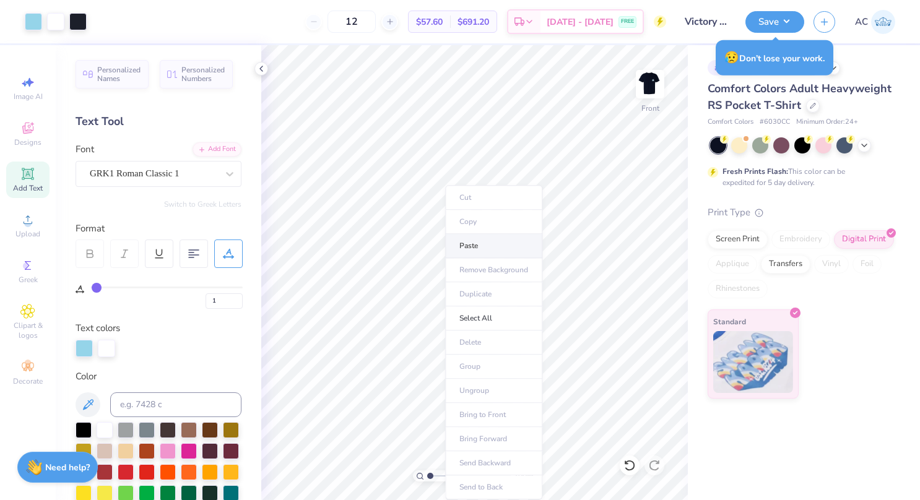
click at [486, 240] on li "Paste" at bounding box center [493, 246] width 97 height 24
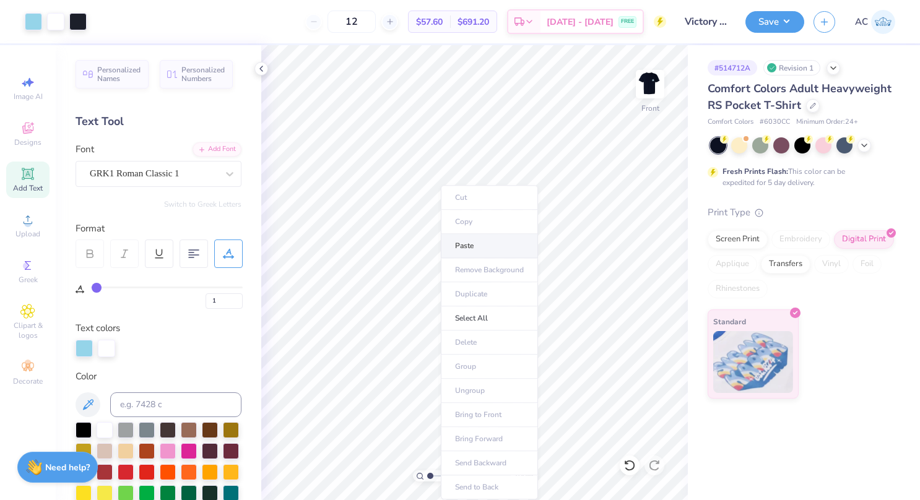
click at [467, 244] on li "Paste" at bounding box center [489, 246] width 97 height 24
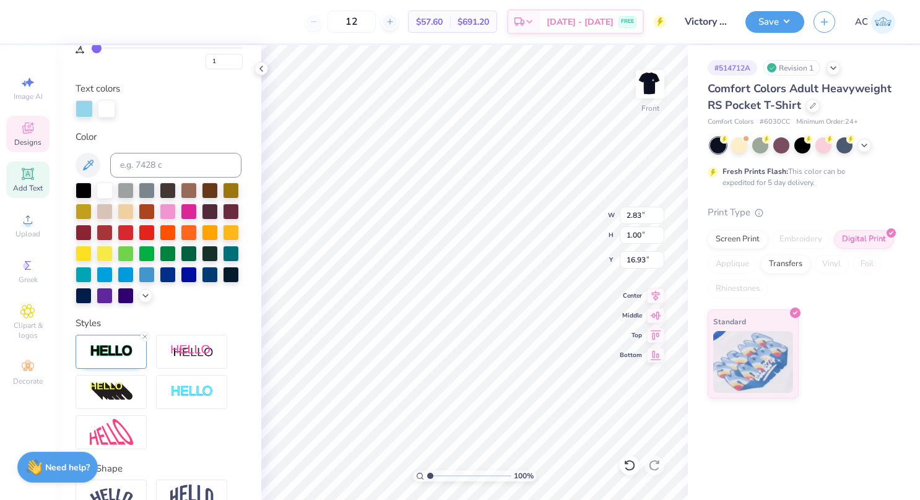
scroll to position [328, 0]
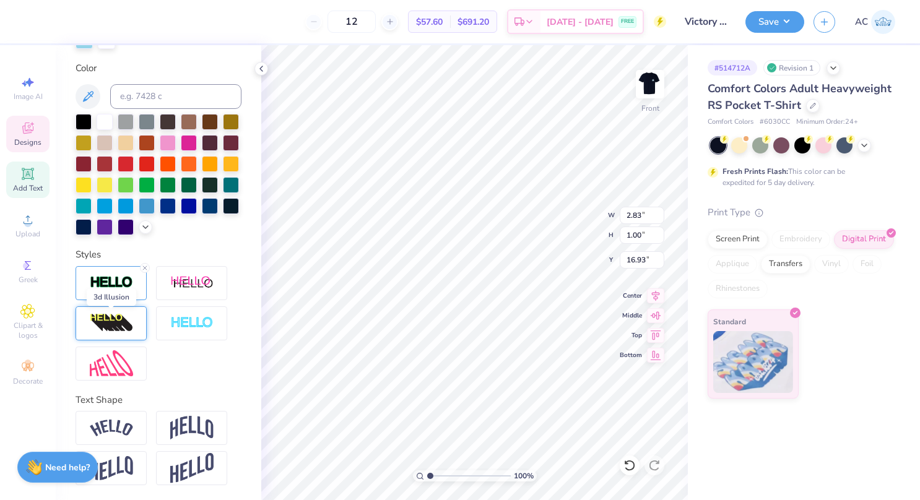
click at [108, 318] on img at bounding box center [111, 323] width 43 height 20
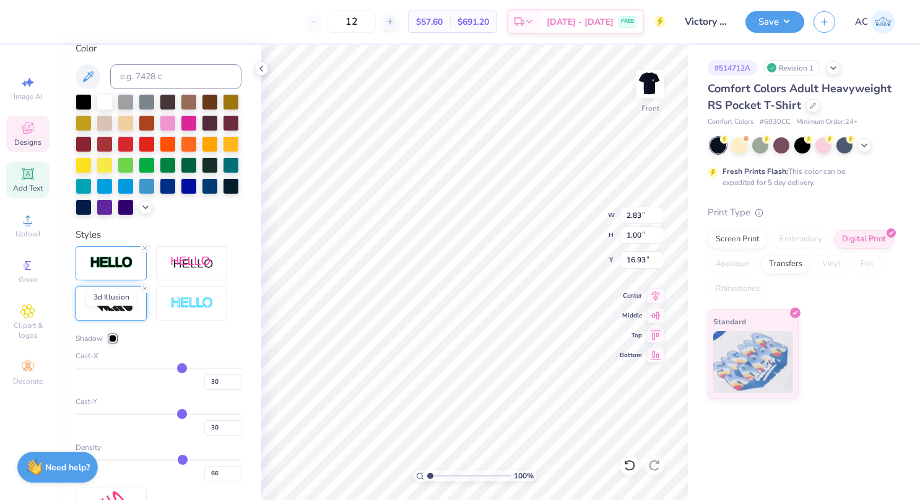
type input "3.65"
type input "1.27"
click at [145, 292] on icon at bounding box center [144, 288] width 7 height 7
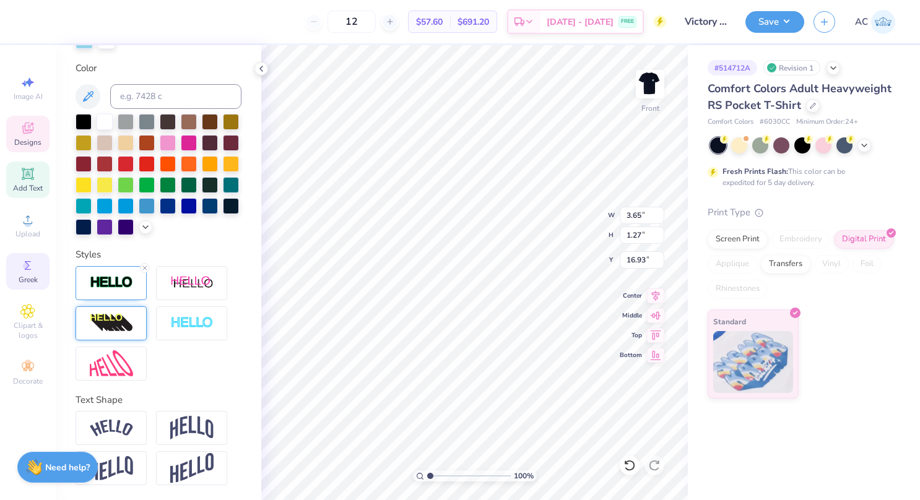
type input "2.83"
type input "1.00"
click at [30, 274] on div "Greek" at bounding box center [27, 271] width 43 height 37
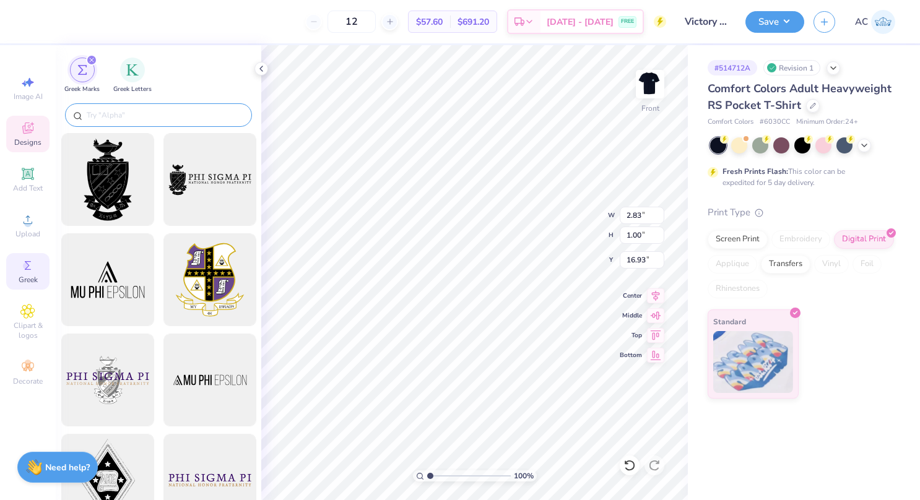
click at [98, 114] on input "text" at bounding box center [164, 115] width 158 height 12
click at [130, 67] on img "filter for Greek Letters" at bounding box center [132, 69] width 12 height 12
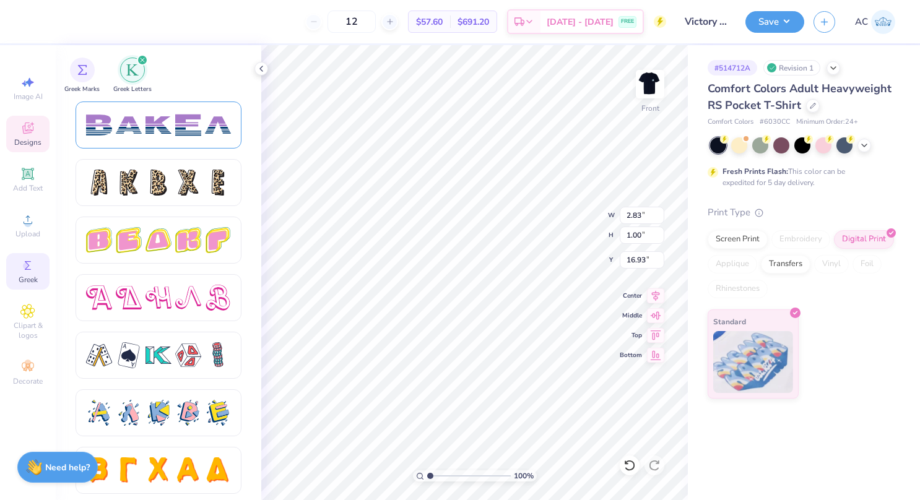
scroll to position [2014, 0]
click at [165, 300] on div at bounding box center [158, 297] width 26 height 26
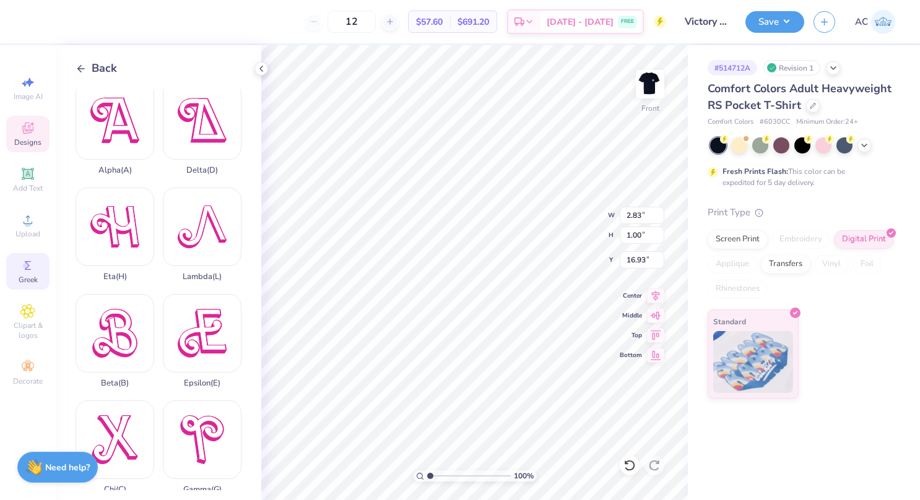
scroll to position [0, 0]
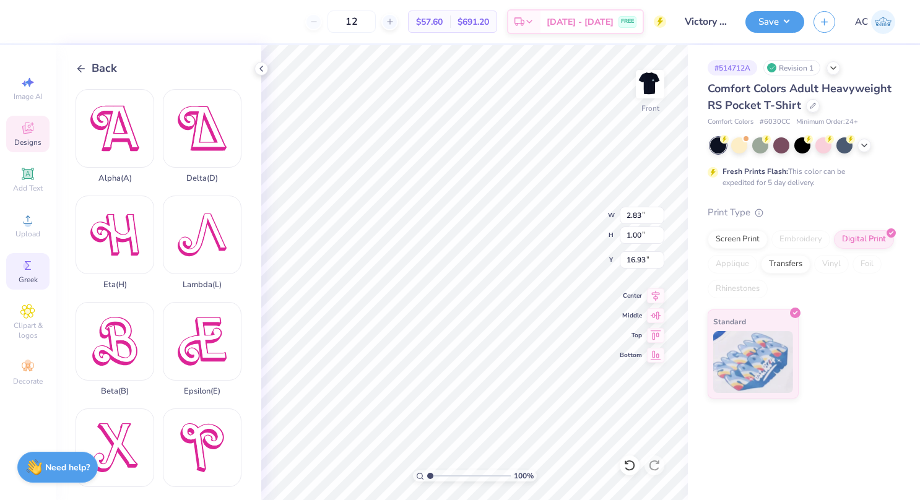
click at [79, 71] on icon at bounding box center [81, 68] width 11 height 11
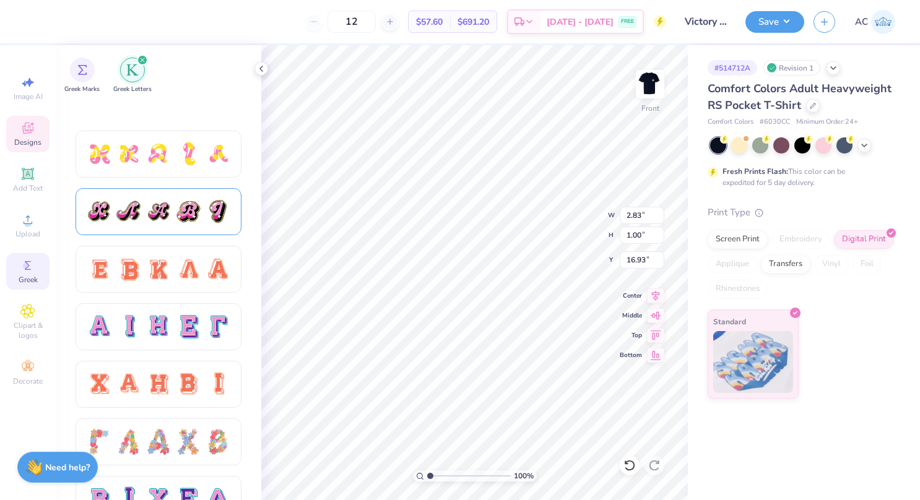
scroll to position [793, 0]
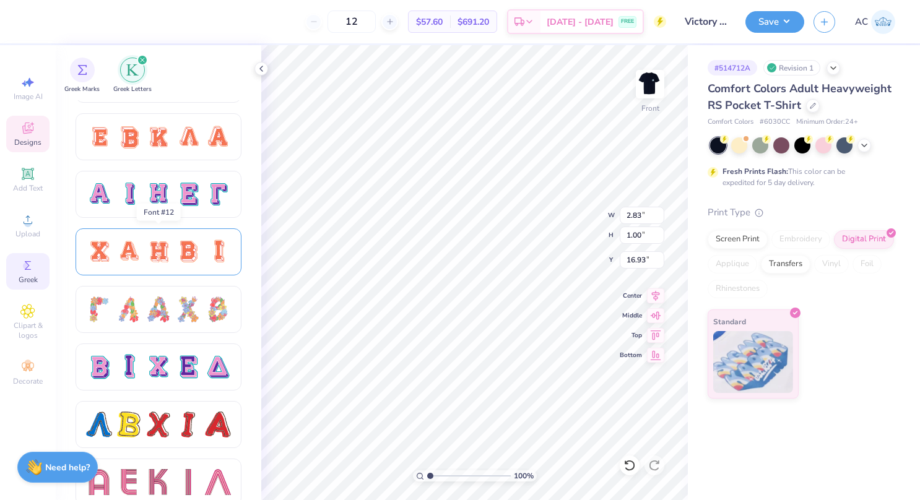
click at [160, 262] on div at bounding box center [158, 252] width 26 height 26
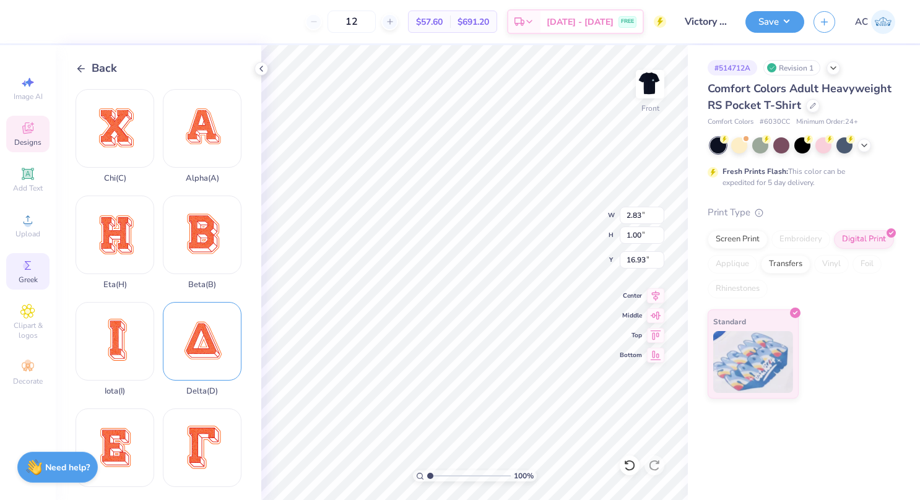
click at [197, 343] on div "Delta ( D )" at bounding box center [202, 349] width 79 height 94
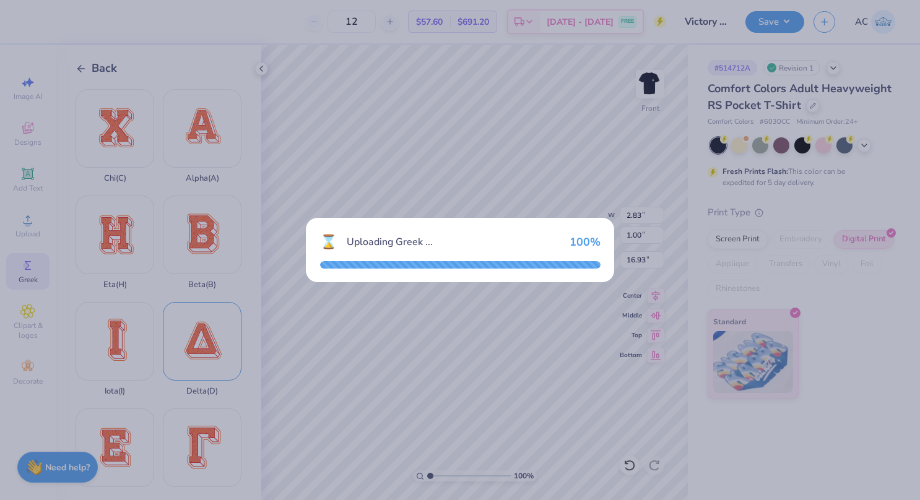
type input "14.39"
type input "14.53"
type input "6.98"
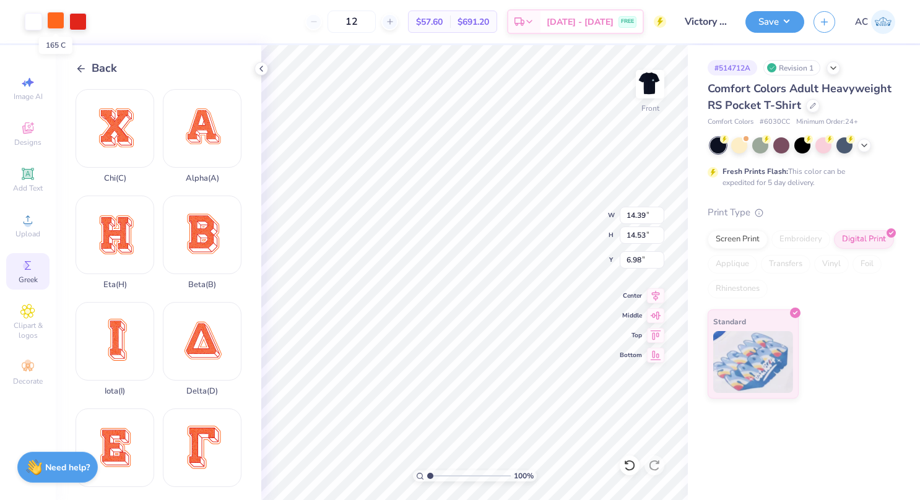
click at [54, 17] on div at bounding box center [55, 20] width 17 height 17
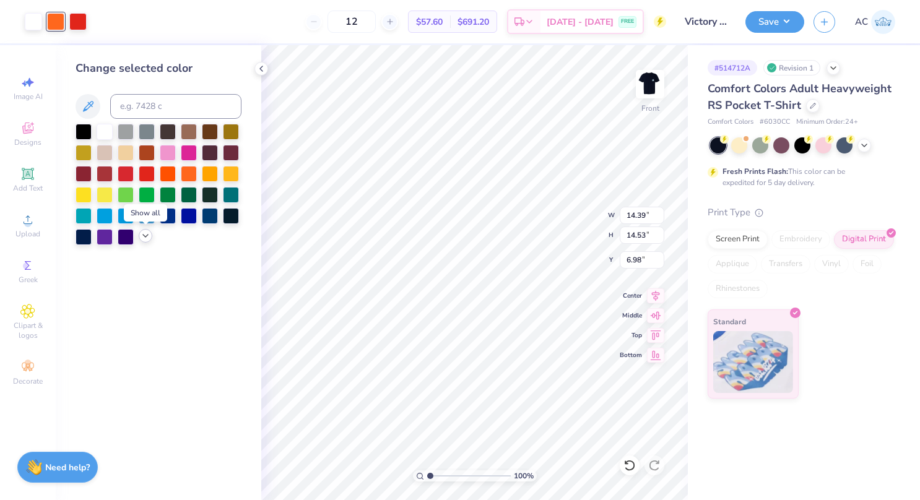
click at [145, 235] on icon at bounding box center [145, 236] width 10 height 10
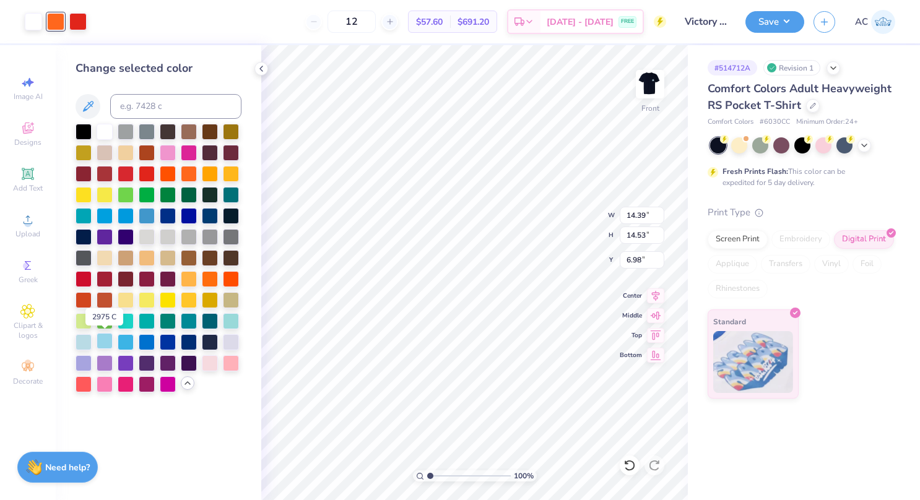
click at [105, 340] on div at bounding box center [105, 341] width 16 height 16
click at [82, 17] on div at bounding box center [77, 20] width 17 height 17
click at [106, 340] on div at bounding box center [105, 341] width 16 height 16
type input "3.77"
type input "3.81"
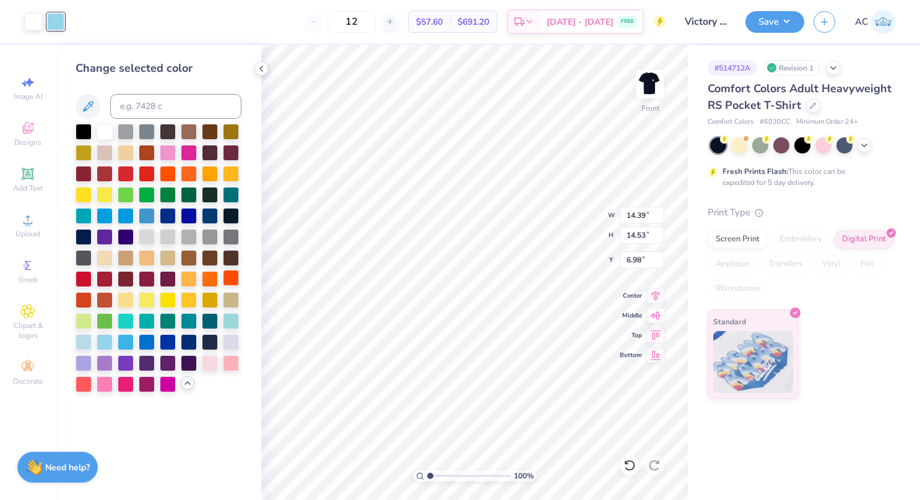
type input "17.70"
type input "2.27"
type input "2.29"
type input "19.23"
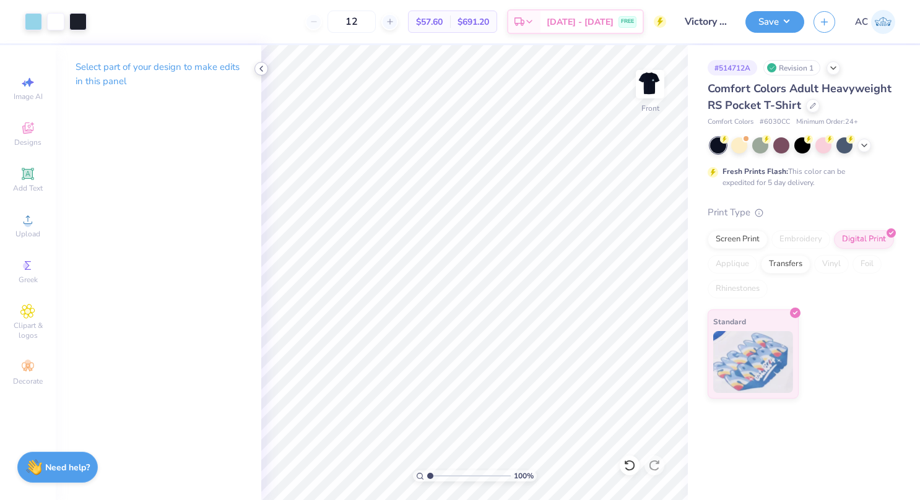
click at [257, 69] on icon at bounding box center [261, 69] width 10 height 10
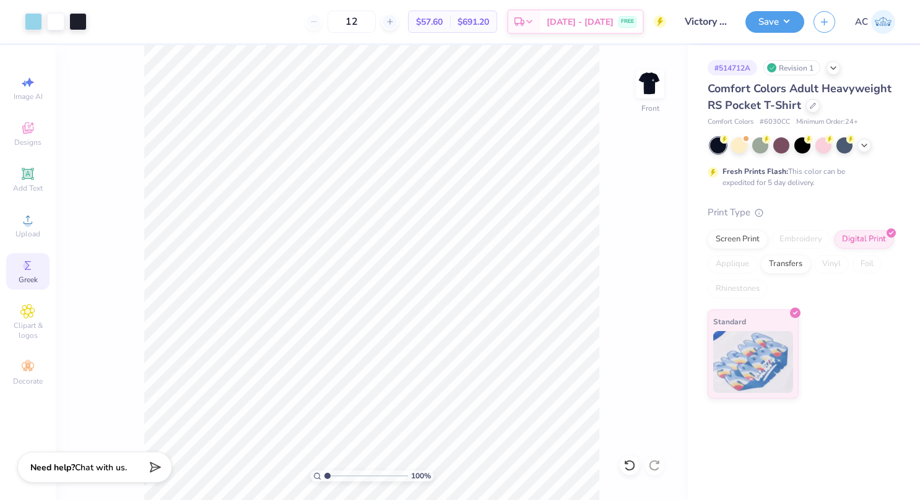
click at [25, 265] on circle at bounding box center [26, 265] width 7 height 7
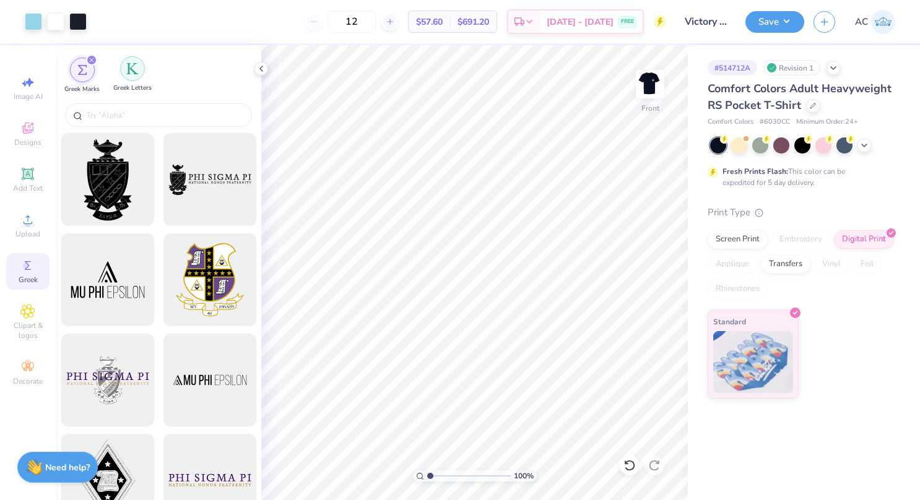
click at [131, 61] on div "filter for Greek Letters" at bounding box center [132, 68] width 25 height 25
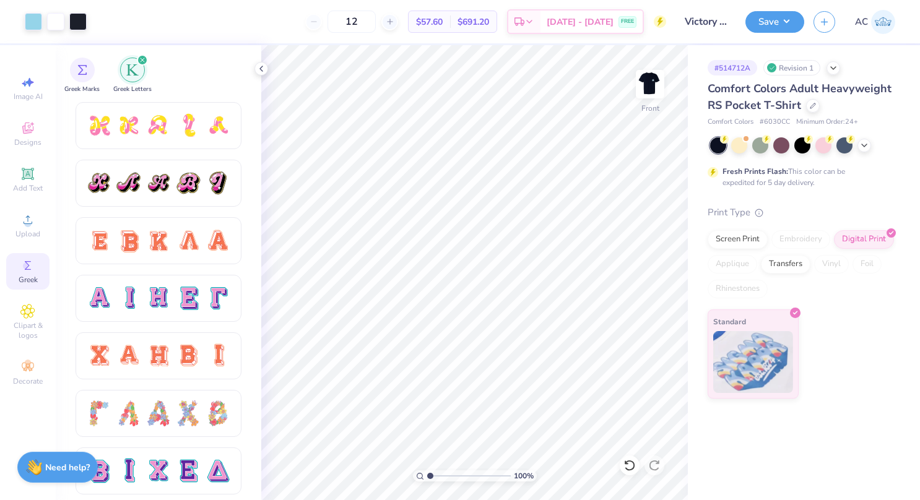
scroll to position [693, 0]
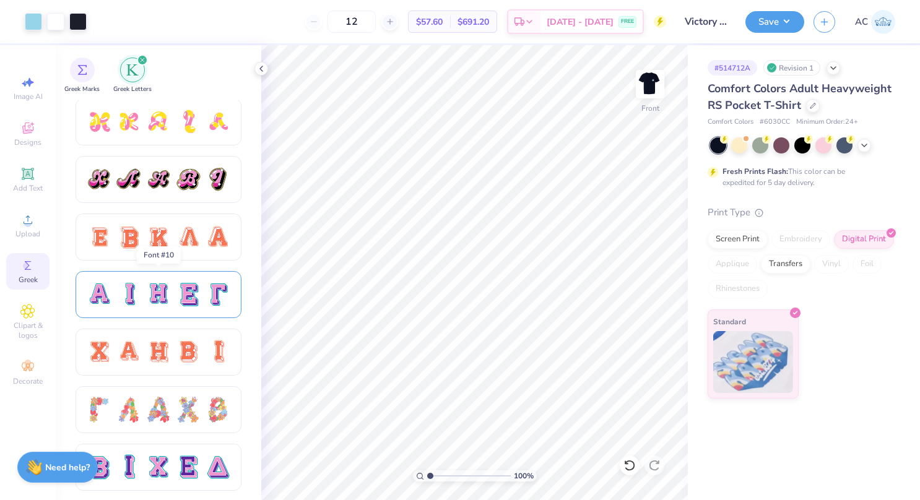
click at [167, 278] on div at bounding box center [159, 294] width 166 height 47
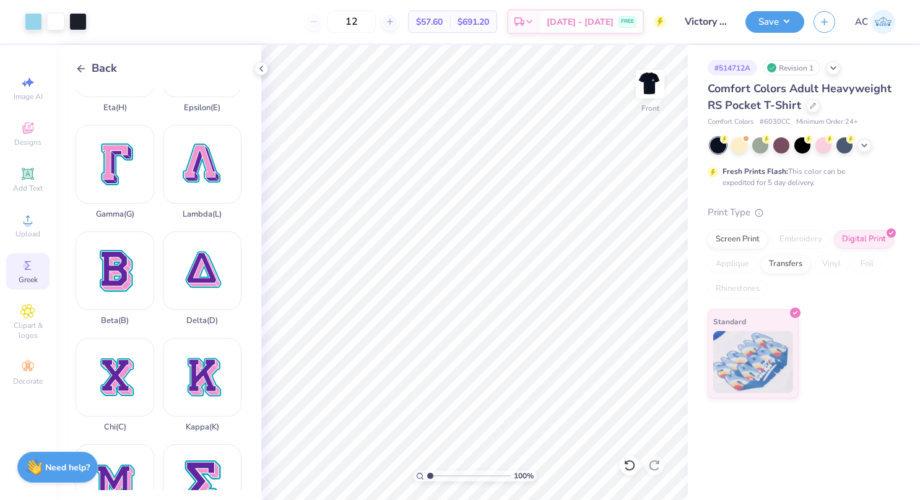
scroll to position [178, 0]
click at [193, 257] on div "Delta ( D )" at bounding box center [202, 278] width 79 height 94
click at [36, 25] on div at bounding box center [33, 20] width 17 height 17
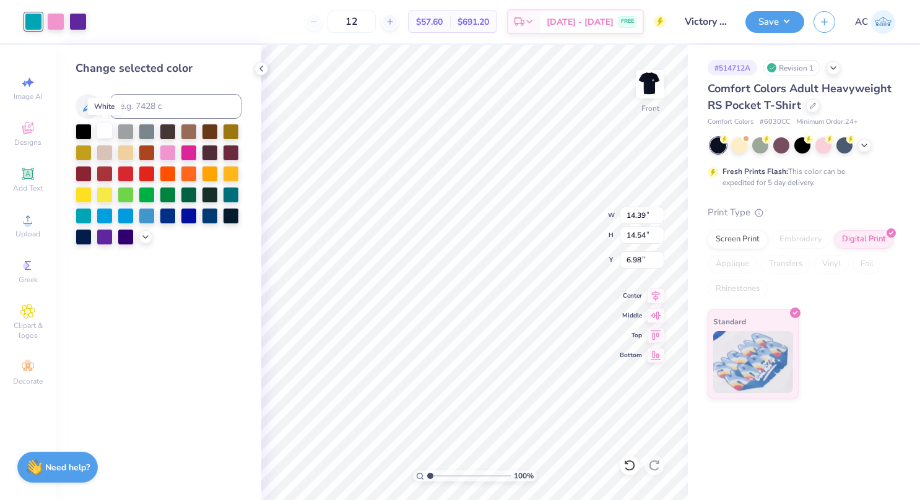
click at [100, 127] on div at bounding box center [105, 131] width 16 height 16
click at [51, 20] on div at bounding box center [55, 20] width 17 height 17
click at [145, 236] on polyline at bounding box center [145, 236] width 5 height 2
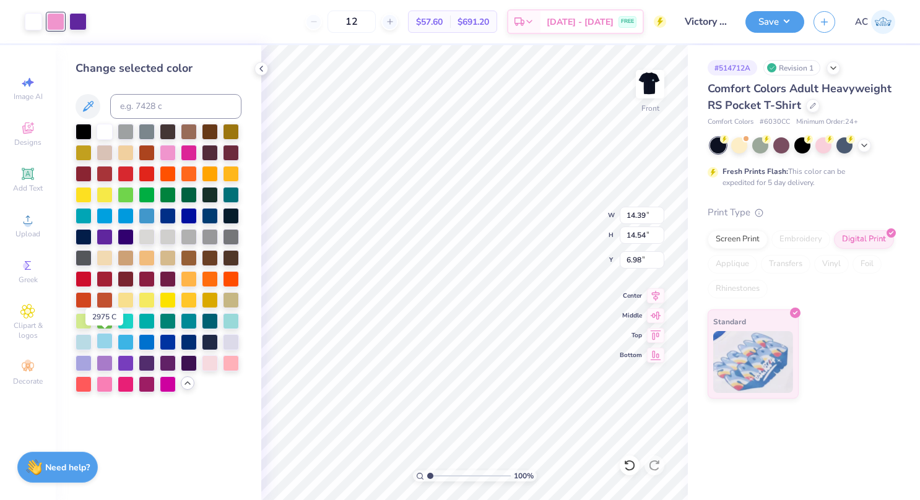
click at [107, 339] on div at bounding box center [105, 341] width 16 height 16
click at [81, 21] on div at bounding box center [77, 20] width 17 height 17
click at [109, 343] on div at bounding box center [105, 341] width 16 height 16
type input "2.83"
type input "1.00"
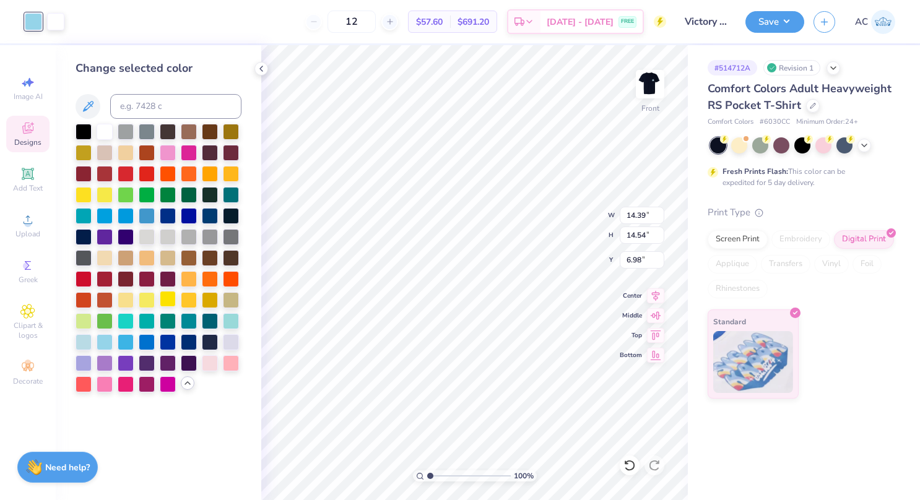
type input "16.93"
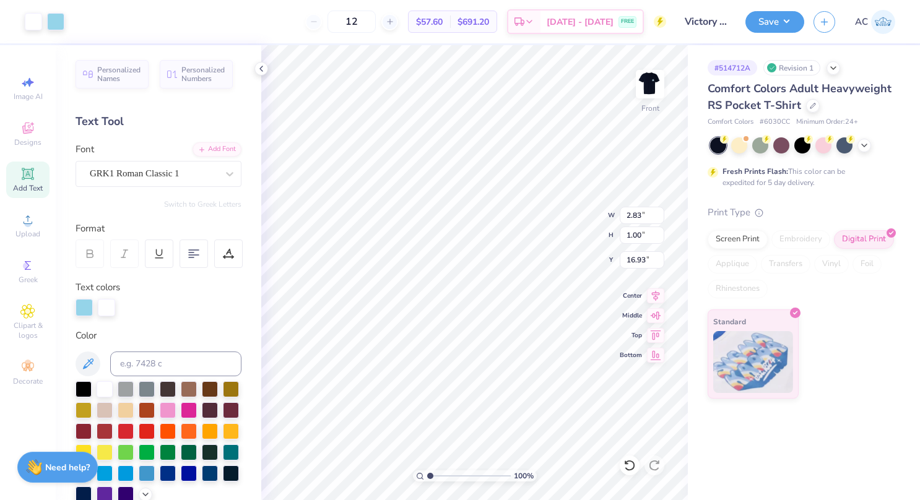
type input "2.99"
type input "3.02"
type input "18.50"
type input "9.81"
type input "1.21"
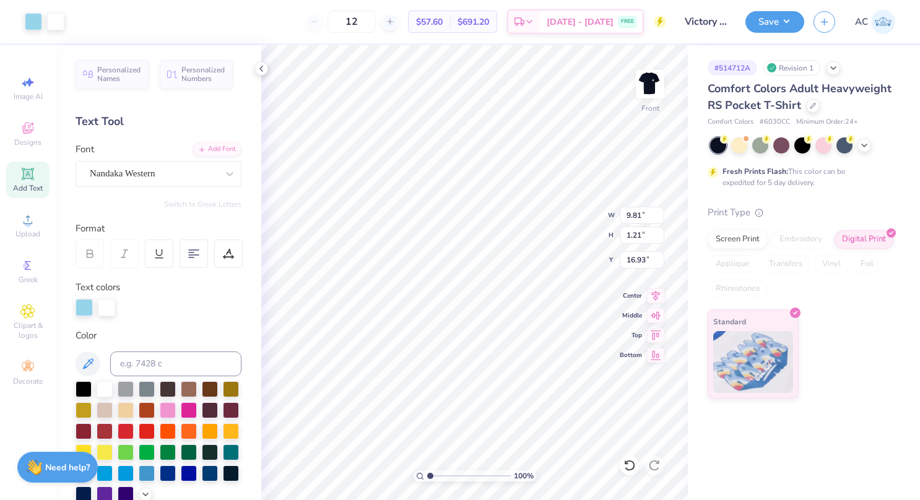
type input "16.93"
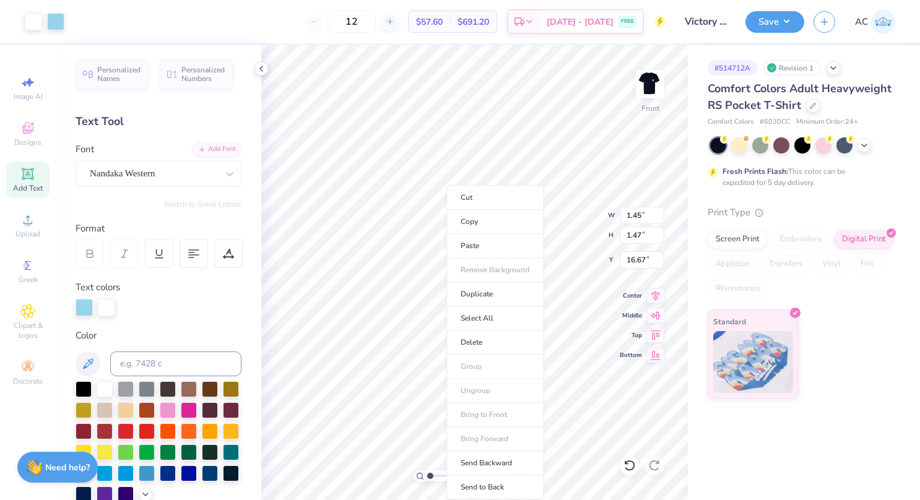
click at [469, 218] on li "Copy" at bounding box center [494, 222] width 97 height 24
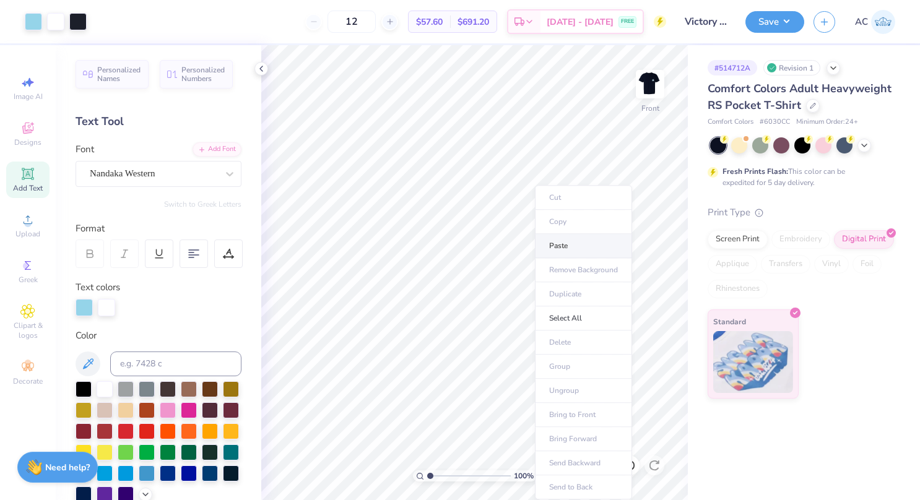
click at [563, 249] on li "Paste" at bounding box center [583, 246] width 97 height 24
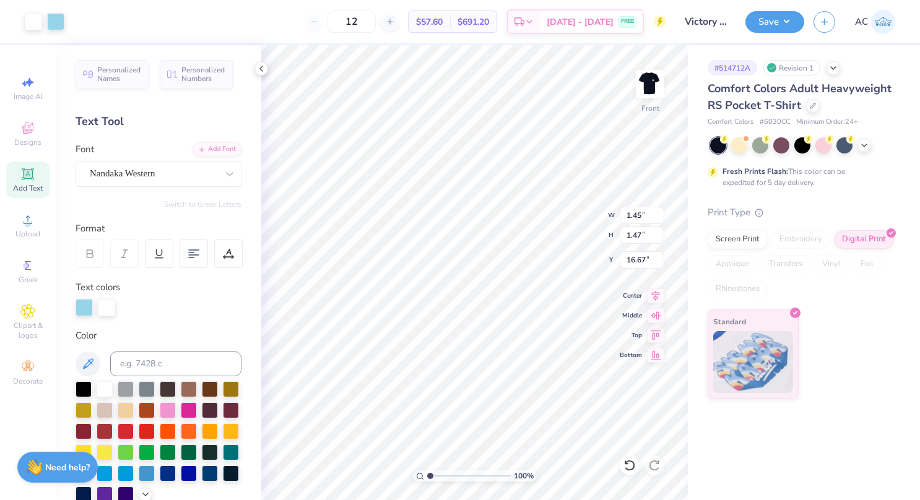
type input "9.81"
type input "1.21"
type input "16.93"
type textarea "TCU , 2025"
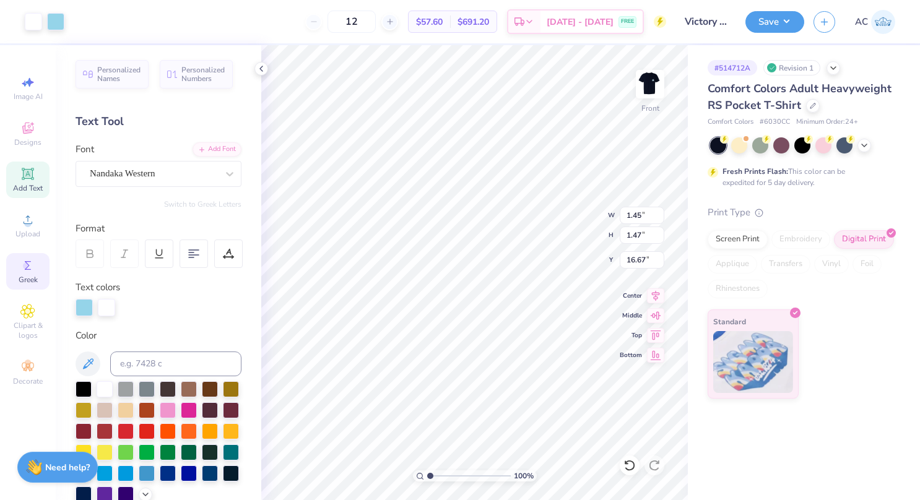
click at [26, 278] on span "Greek" at bounding box center [28, 280] width 19 height 10
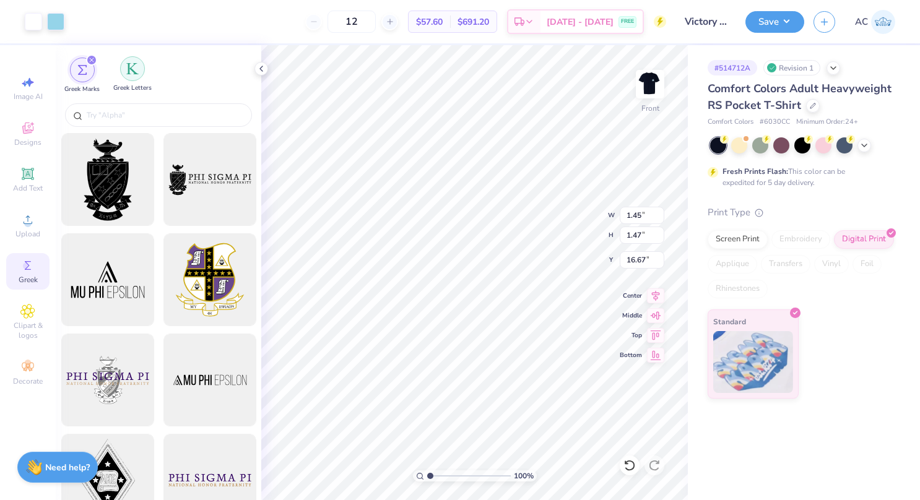
click at [136, 67] on img "filter for Greek Letters" at bounding box center [132, 69] width 12 height 12
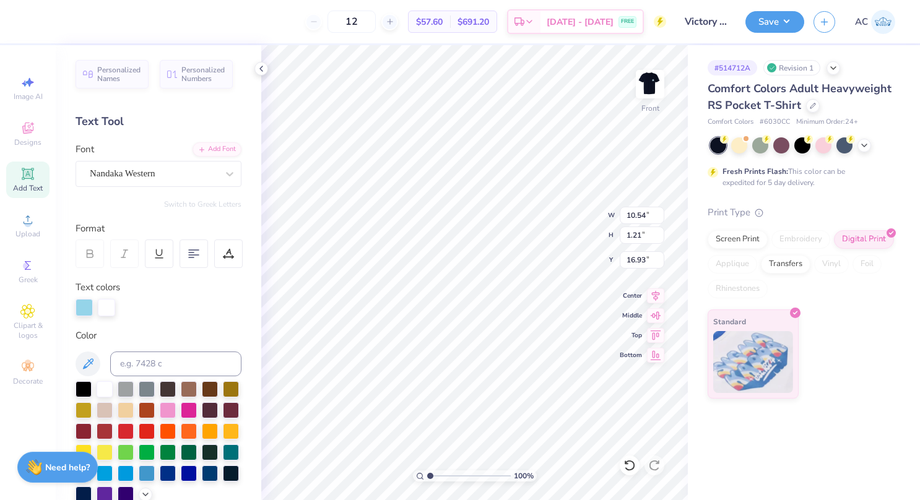
scroll to position [10, 3]
type textarea "TCU , 2025"
click at [778, 25] on button "Save" at bounding box center [774, 20] width 59 height 22
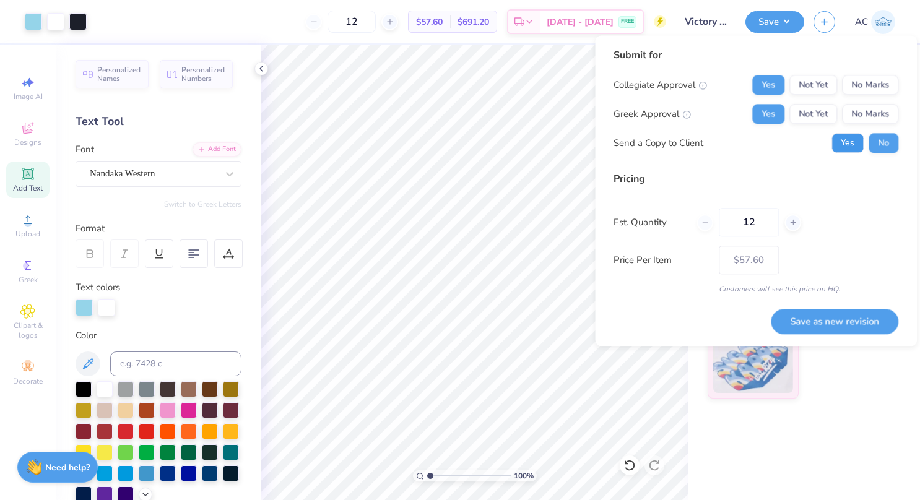
click at [850, 144] on button "Yes" at bounding box center [847, 143] width 32 height 20
click at [822, 314] on button "Save as new revision" at bounding box center [834, 321] width 127 height 25
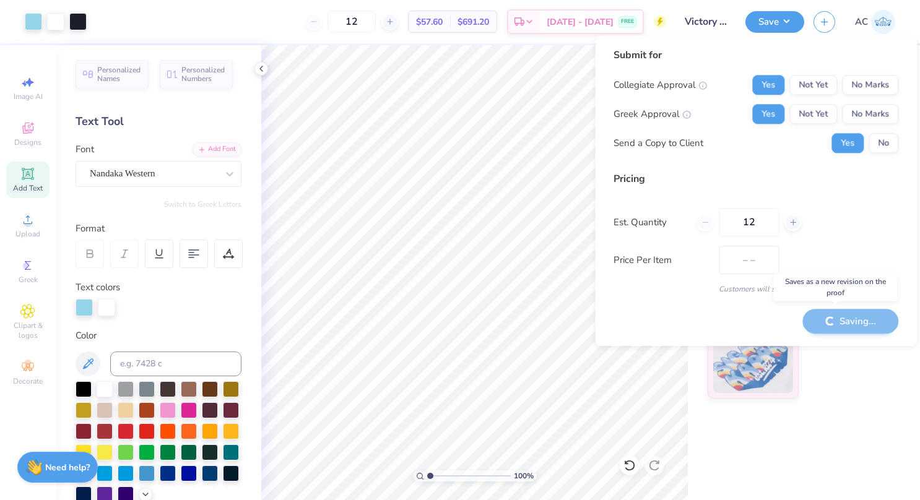
type input "$57.60"
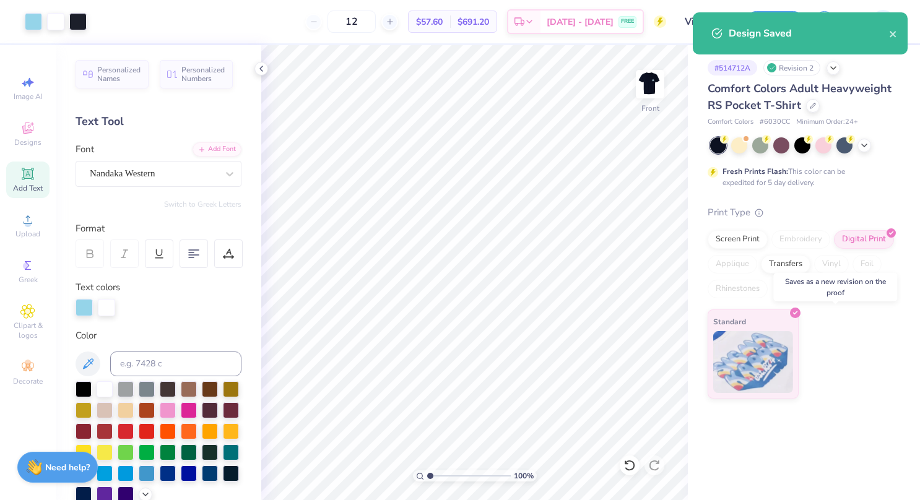
type input "– –"
